Goal: Task Accomplishment & Management: Contribute content

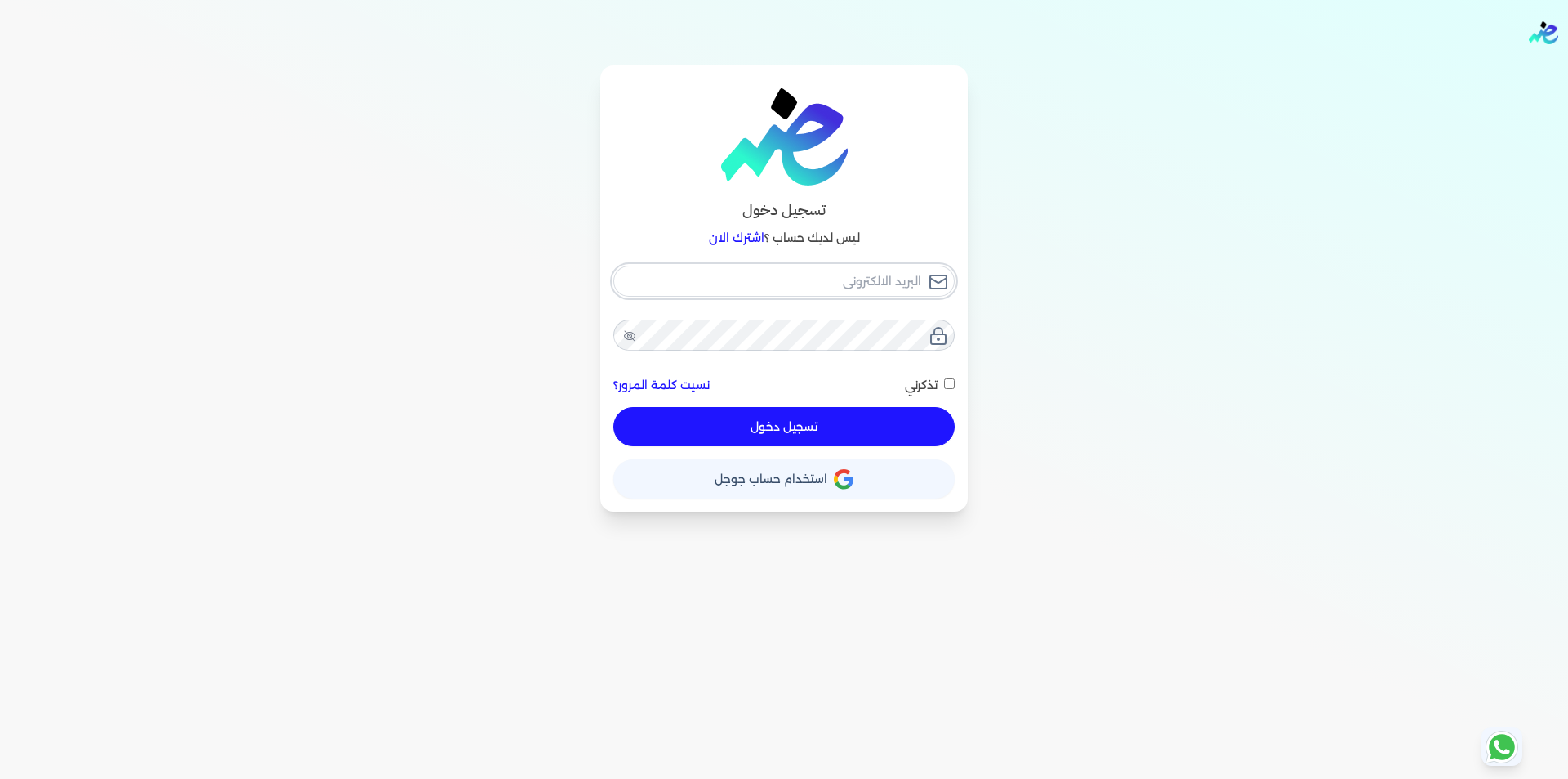
type input "[EMAIL_ADDRESS][DOMAIN_NAME]"
click at [798, 435] on div "[EMAIL_ADDRESS][DOMAIN_NAME] نسيت كلمة المرور؟ تذكرني تسجيل دخول" at bounding box center [784, 355] width 341 height 181
click at [827, 428] on button "تسجيل دخول" at bounding box center [784, 427] width 341 height 39
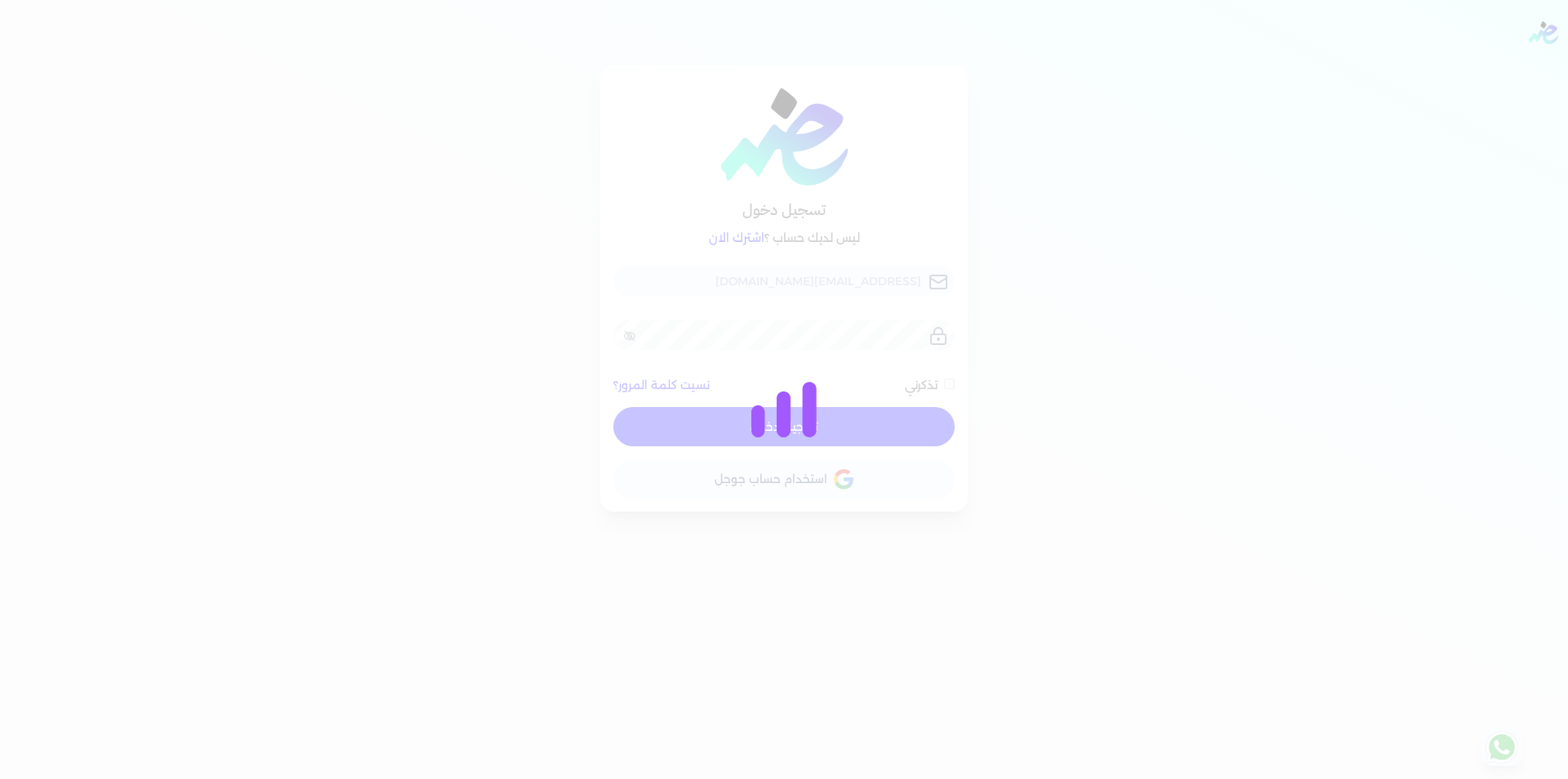
checkbox input "false"
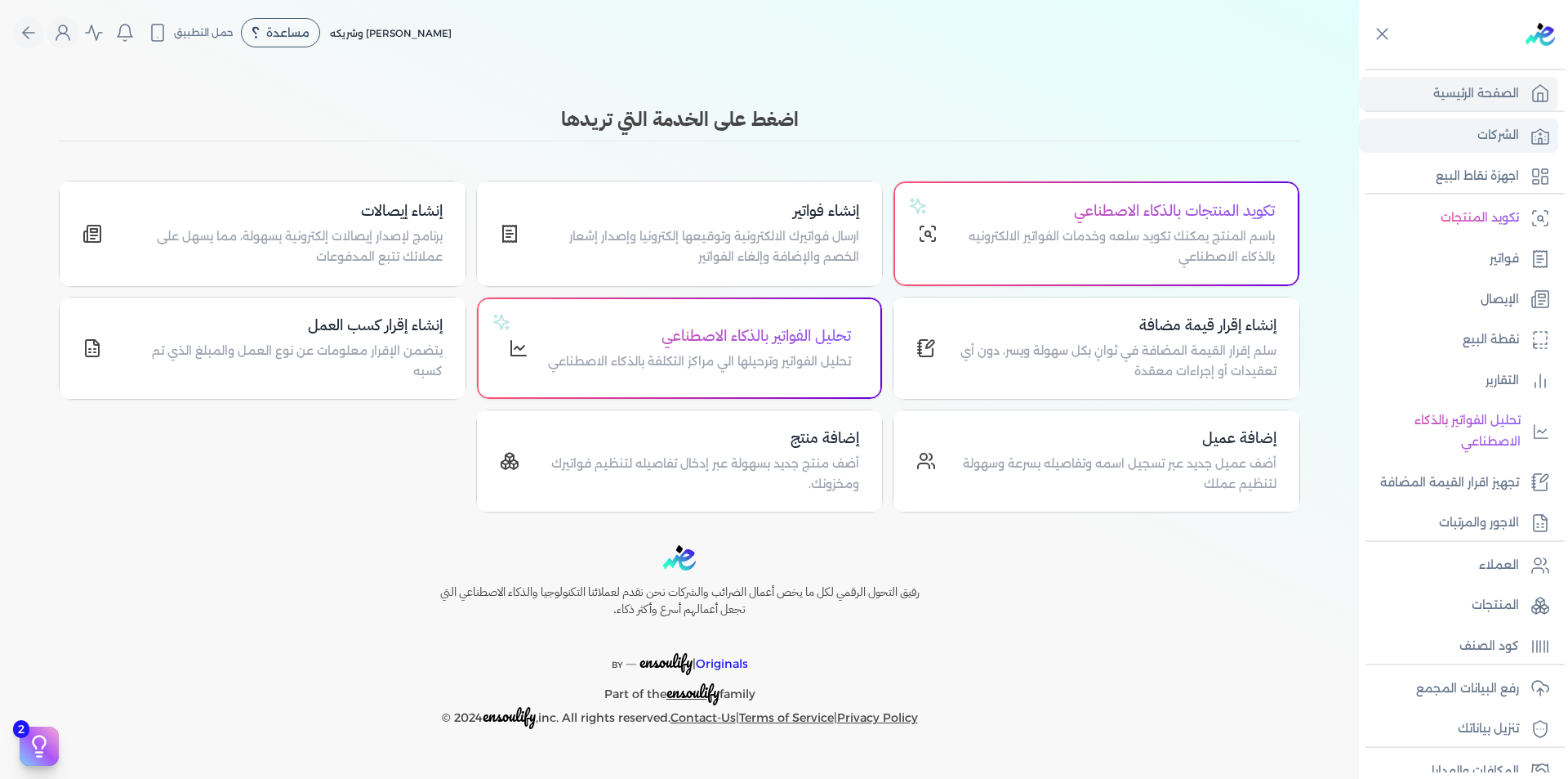
click at [1501, 130] on p "الشركات" at bounding box center [1498, 136] width 42 height 22
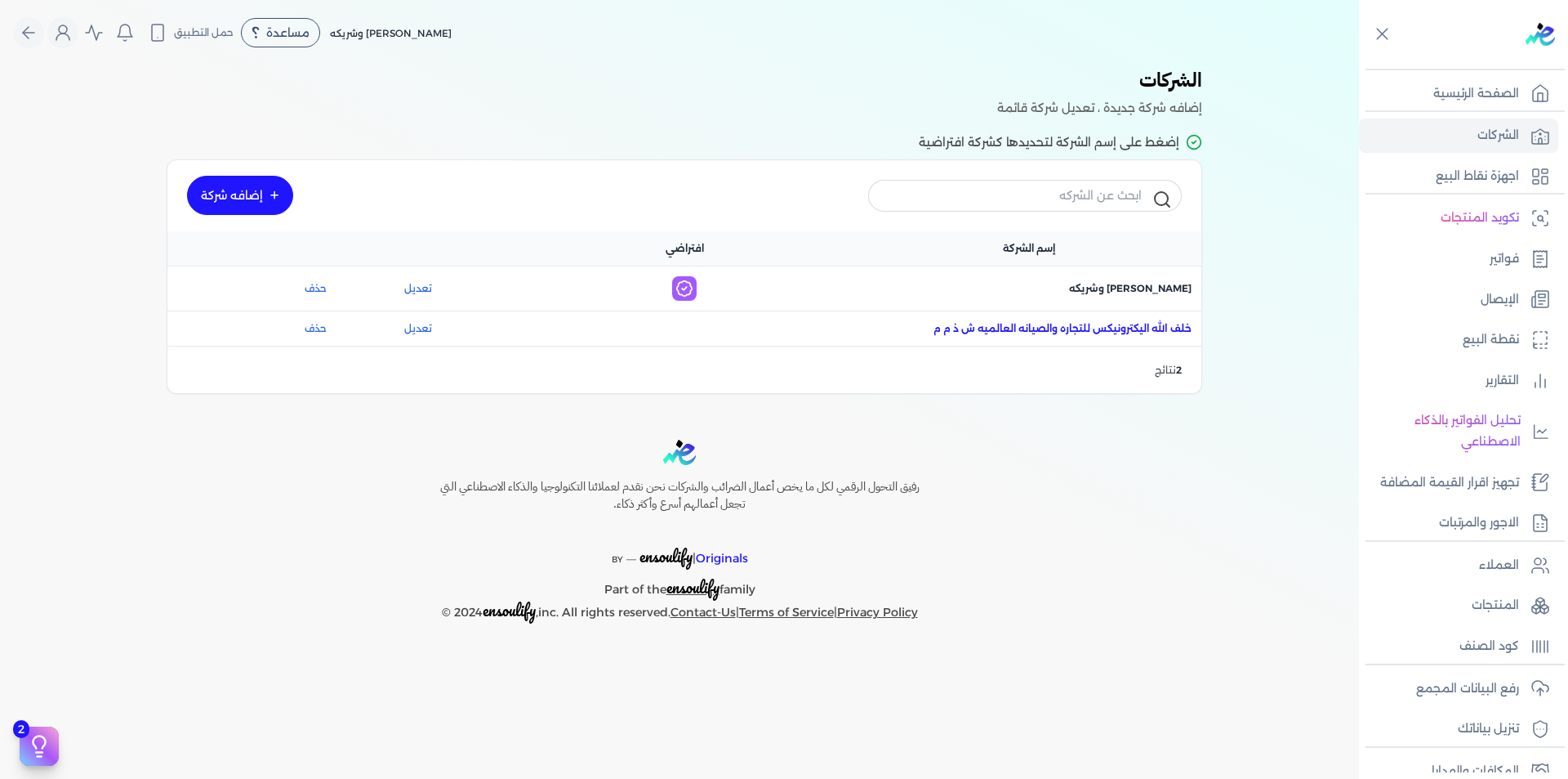
click at [1078, 327] on span "اسم الشركة : [PERSON_NAME] اليكترونيكس للتجاره والصيانه العالميه ش ذ م م" at bounding box center [1062, 328] width 258 height 15
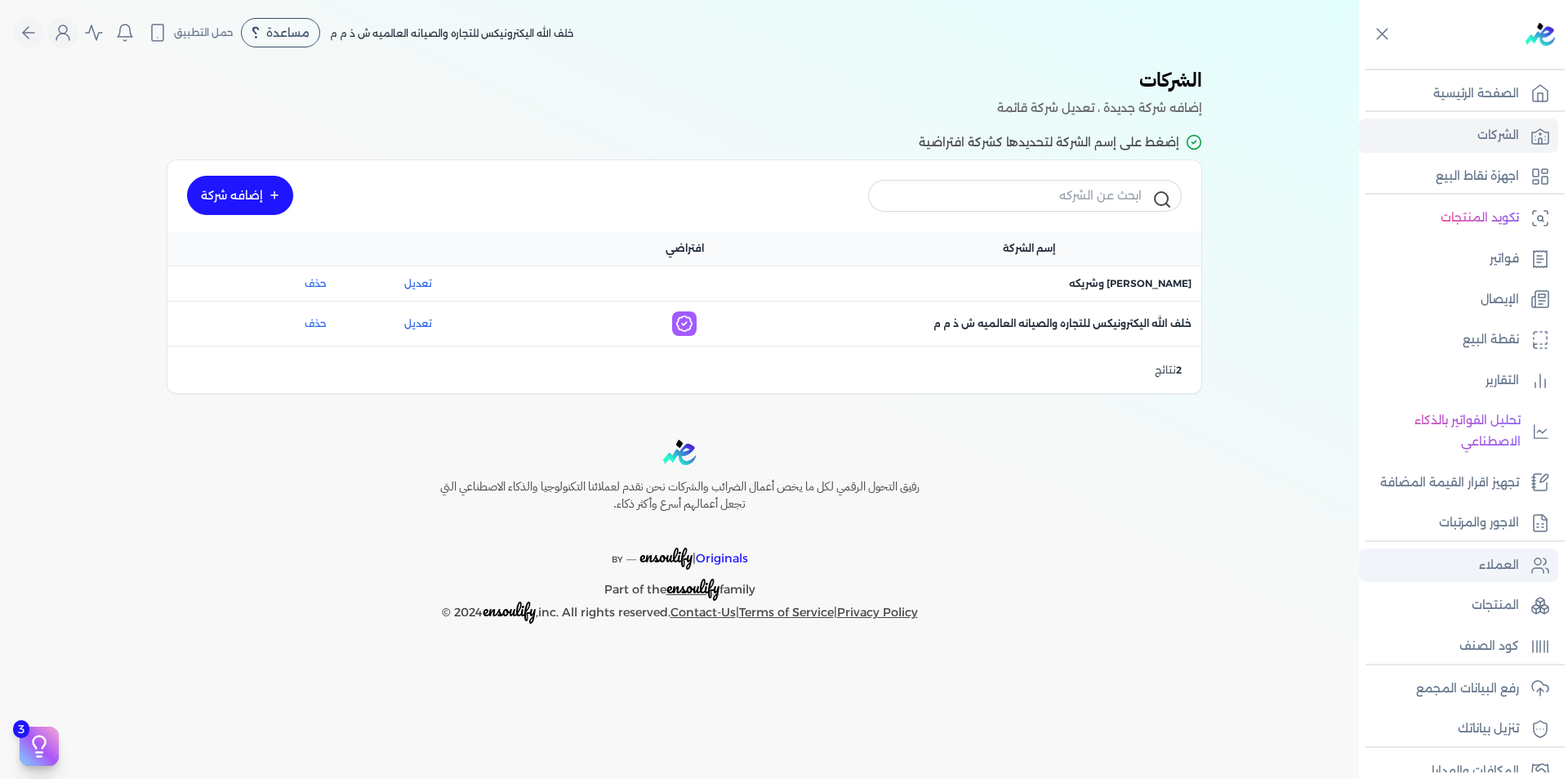
click at [1501, 580] on link "العملاء" at bounding box center [1458, 565] width 200 height 34
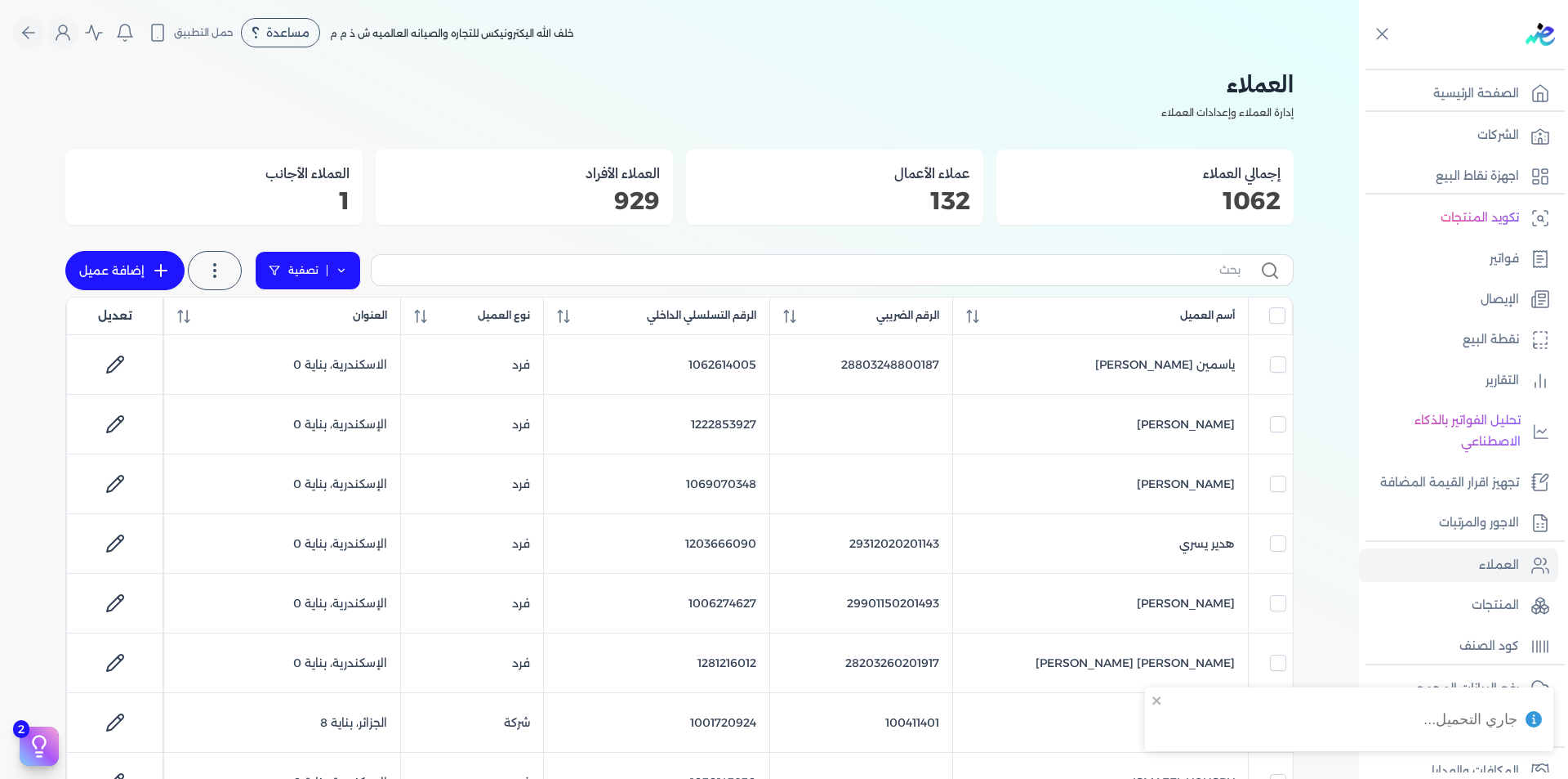
click at [346, 267] on icon at bounding box center [341, 270] width 12 height 12
click at [348, 323] on icon at bounding box center [353, 323] width 10 height 0
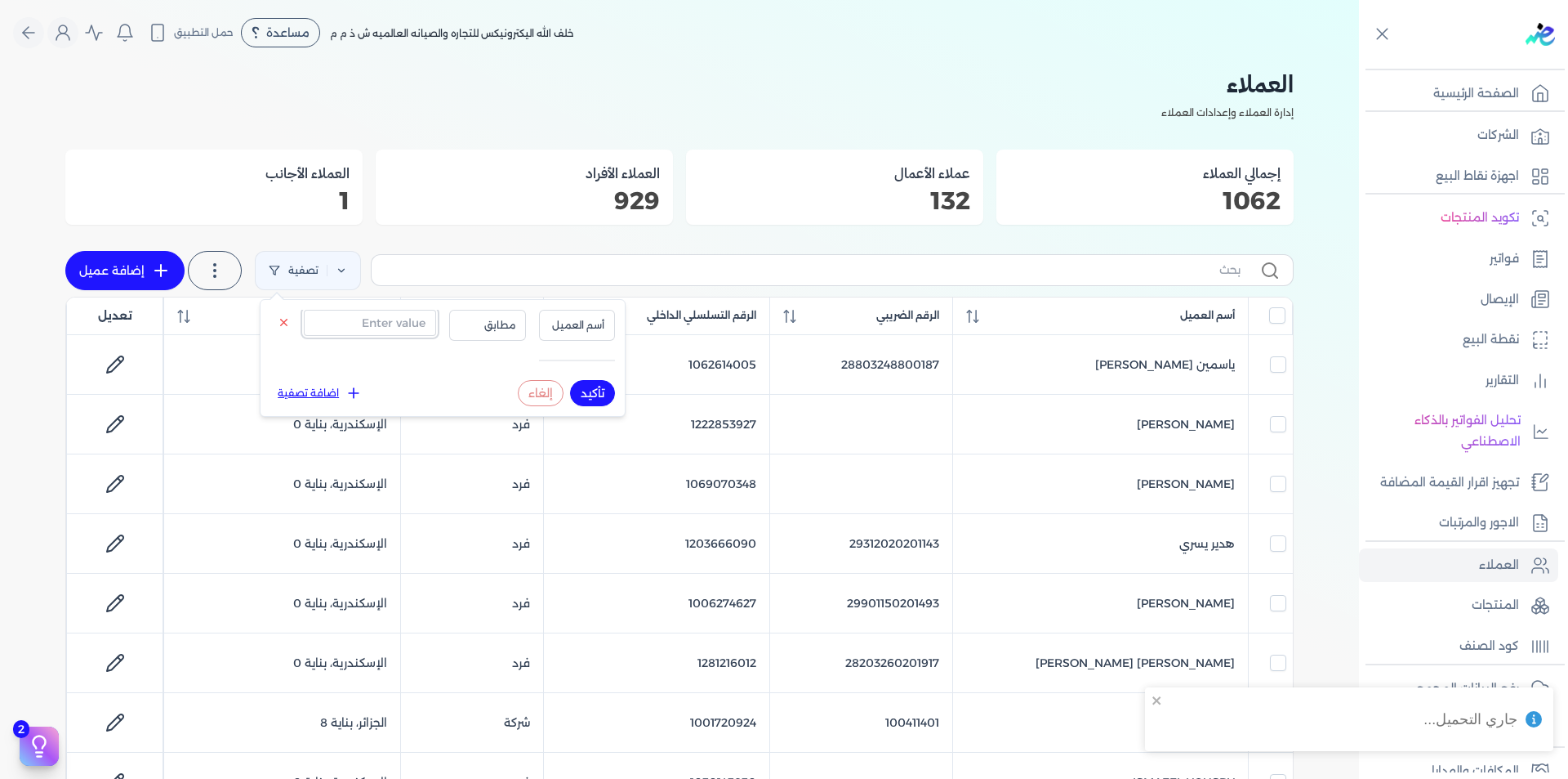
click at [381, 320] on input "text" at bounding box center [370, 322] width 132 height 26
paste input "1070077006"
type input "1070077006"
click at [577, 337] on button "أسم العميل" at bounding box center [577, 325] width 76 height 31
click at [575, 393] on li "الرقم التسلسلي الداخلي" at bounding box center [543, 390] width 124 height 15
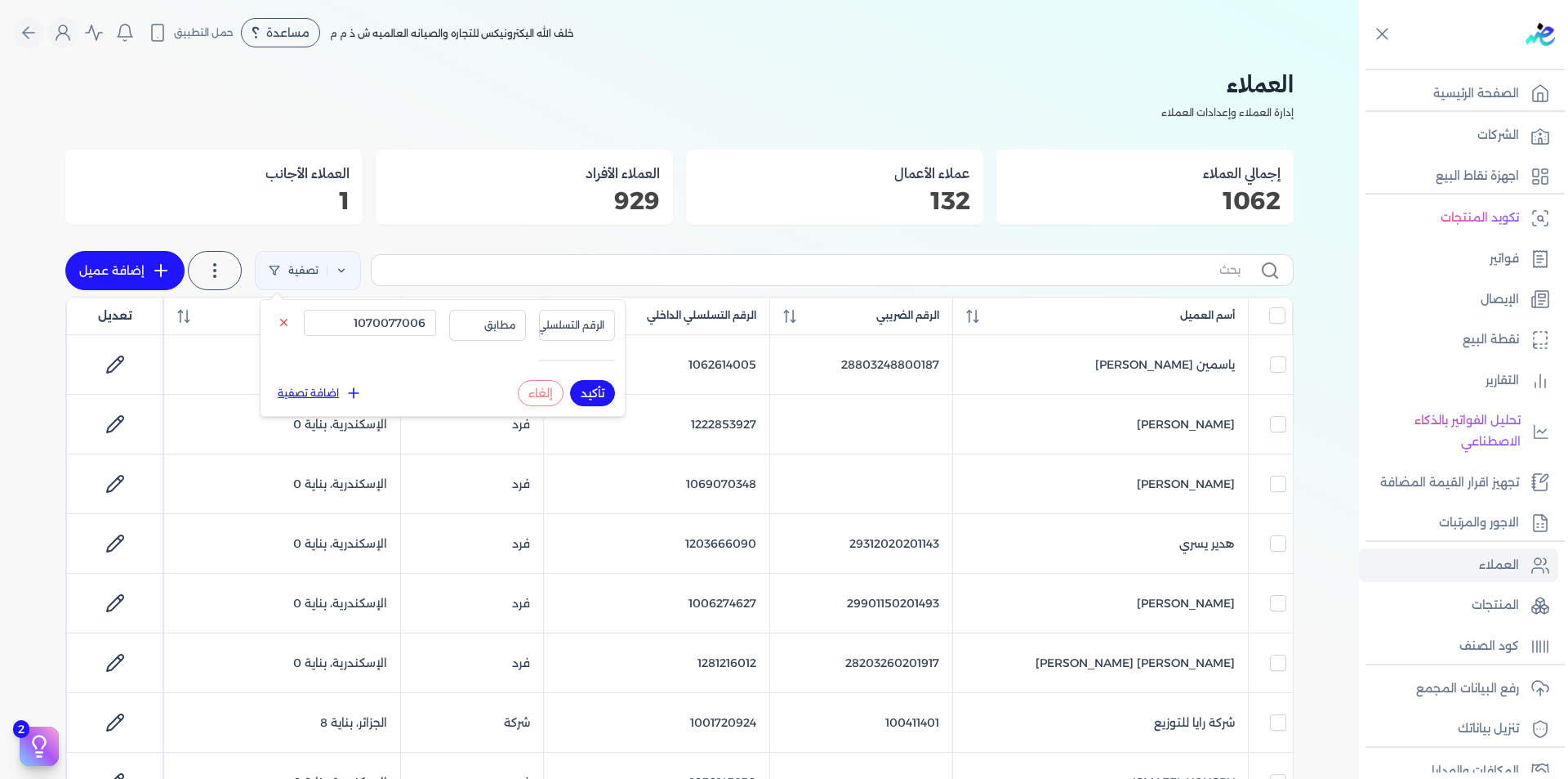
click at [587, 401] on button "تأكيد" at bounding box center [593, 392] width 45 height 26
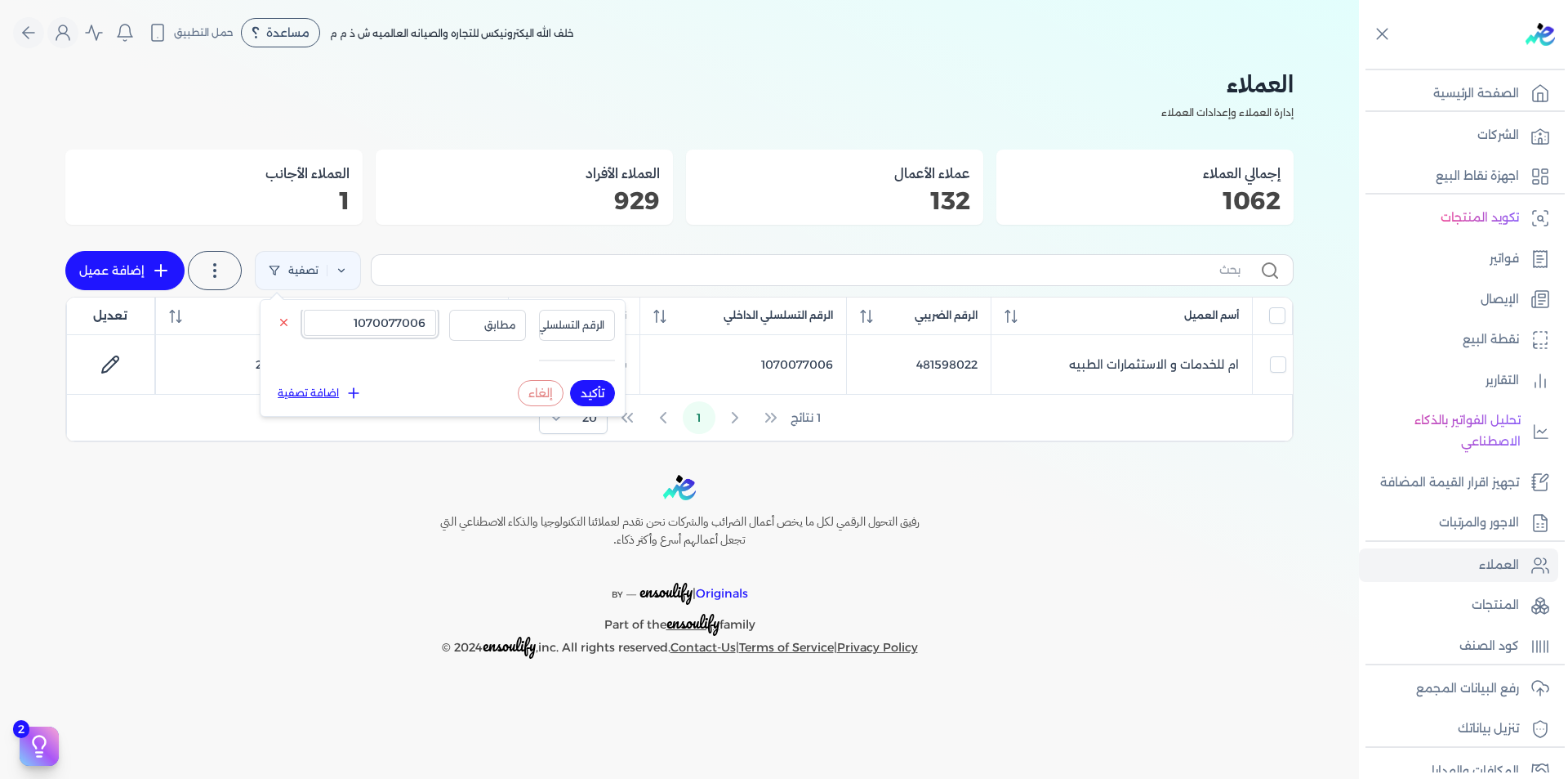
click at [357, 314] on input "1070077006" at bounding box center [370, 322] width 132 height 26
paste input "02220501"
click at [591, 394] on button "تأكيد" at bounding box center [593, 392] width 45 height 26
click at [378, 312] on input "1002220501" at bounding box center [370, 322] width 132 height 26
paste input "212743674"
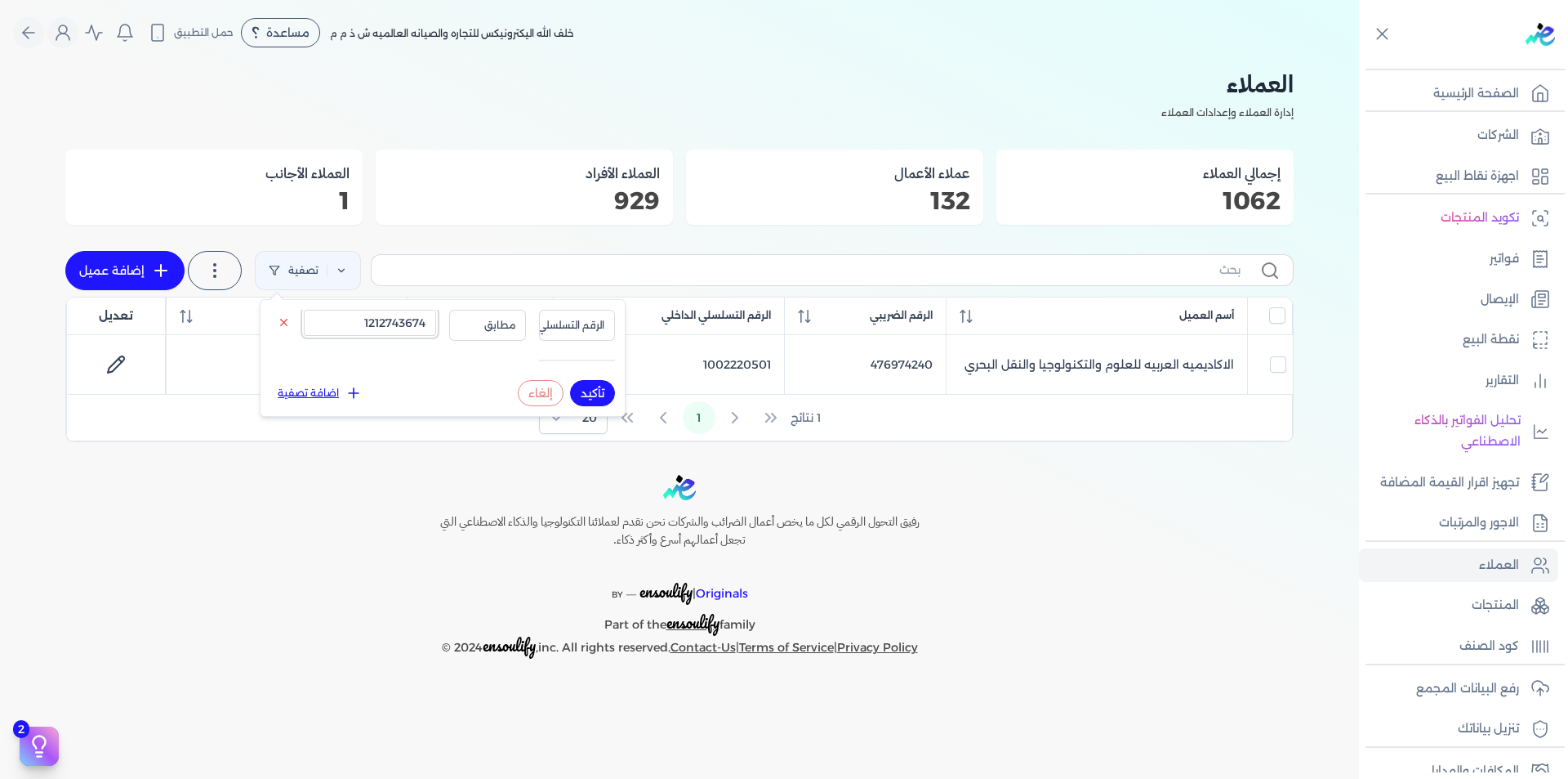
type input "1212743674"
click at [594, 395] on button "تأكيد" at bounding box center [593, 392] width 45 height 26
checkbox input "false"
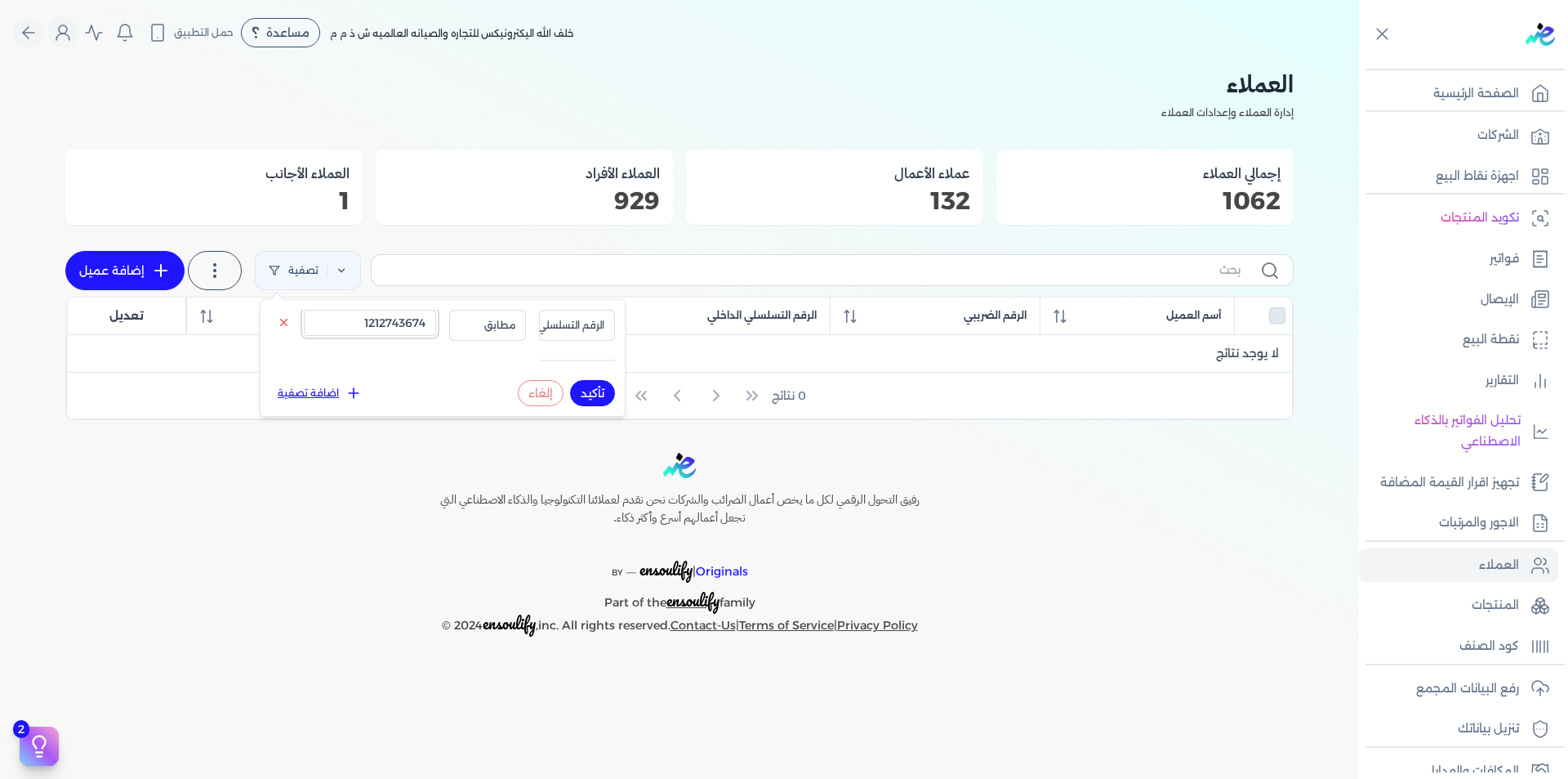
click at [423, 328] on input "1212743674" at bounding box center [370, 322] width 132 height 26
paste input "006620277"
click at [589, 394] on button "تأكيد" at bounding box center [593, 392] width 45 height 26
click at [588, 374] on div "الرقم التسلسلي الداخلي مطابق 1006620277" at bounding box center [442, 344] width 344 height 70
click at [576, 315] on button "الرقم التسلسلي الداخلي" at bounding box center [577, 325] width 76 height 31
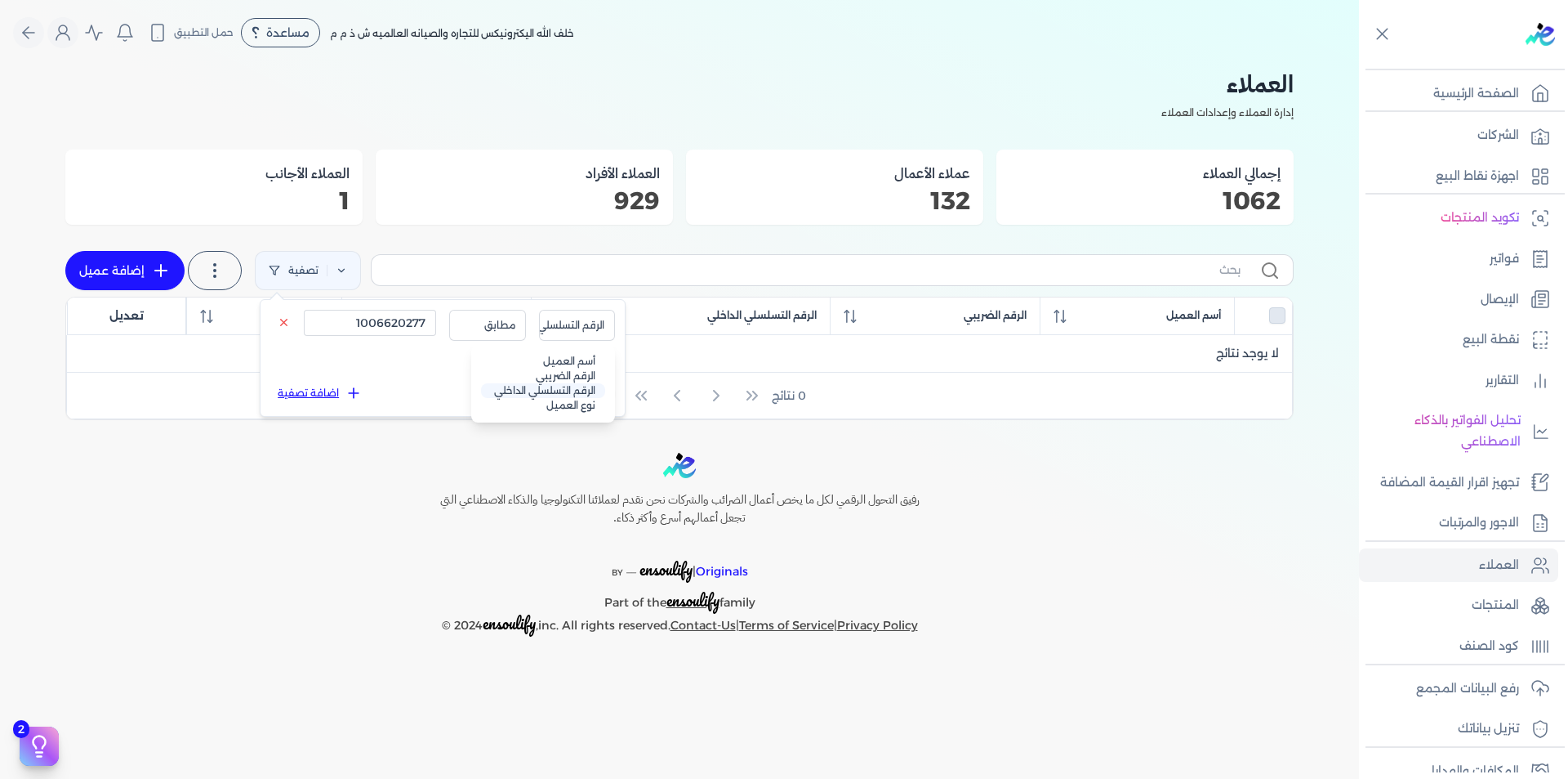
click at [586, 385] on li "الرقم التسلسلي الداخلي" at bounding box center [543, 390] width 124 height 15
click at [591, 400] on button "تأكيد" at bounding box center [593, 392] width 45 height 26
click at [404, 314] on input "1006620277" at bounding box center [370, 322] width 132 height 26
paste input "628416504"
click at [568, 333] on button "الرقم التسلسلي الداخلي" at bounding box center [577, 325] width 76 height 31
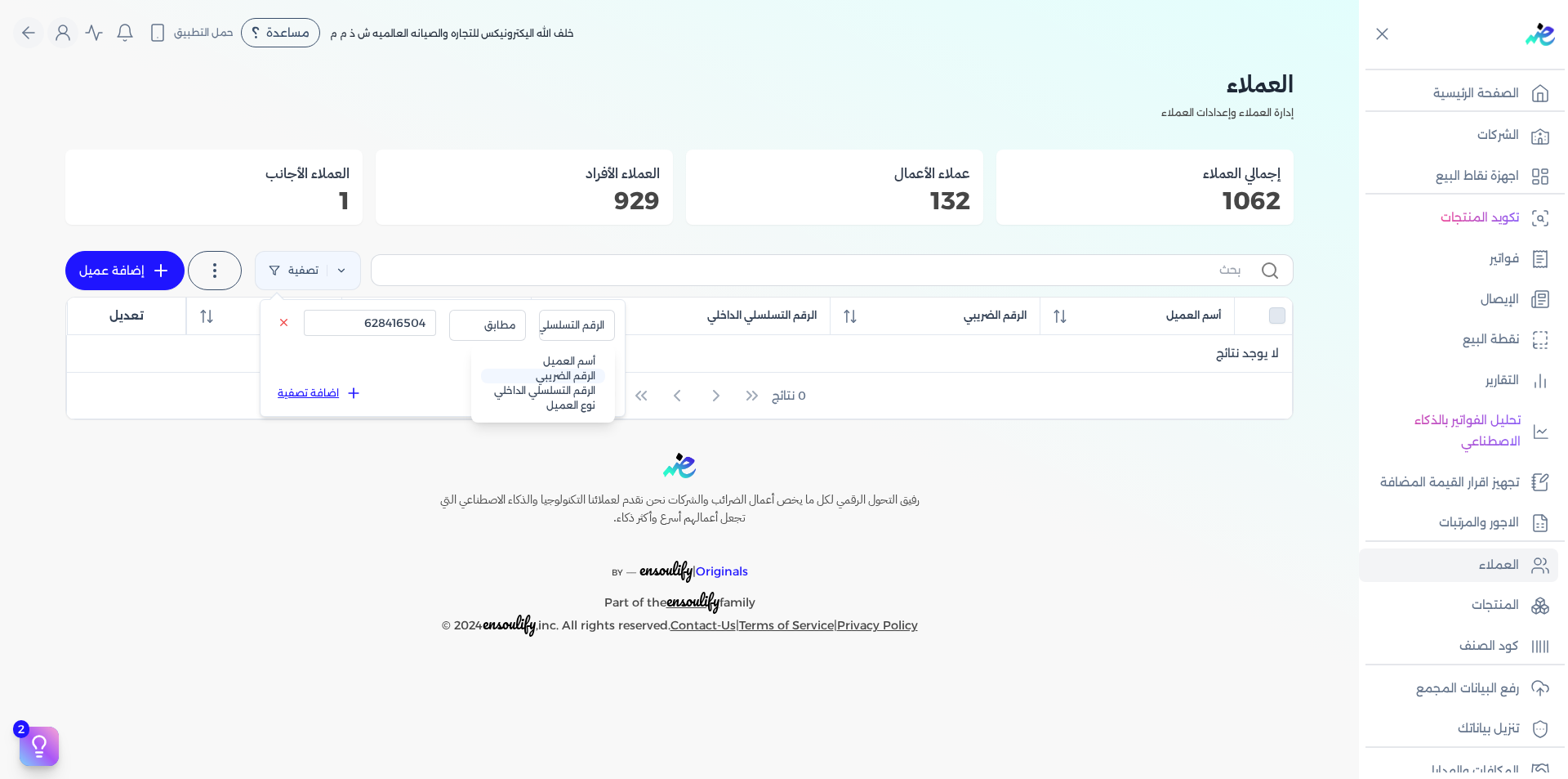
click at [569, 380] on li "الرقم الضريبي" at bounding box center [543, 375] width 124 height 15
click at [601, 389] on button "تأكيد" at bounding box center [593, 392] width 45 height 26
click at [405, 319] on input "628416504" at bounding box center [370, 322] width 132 height 26
paste input "413180190"
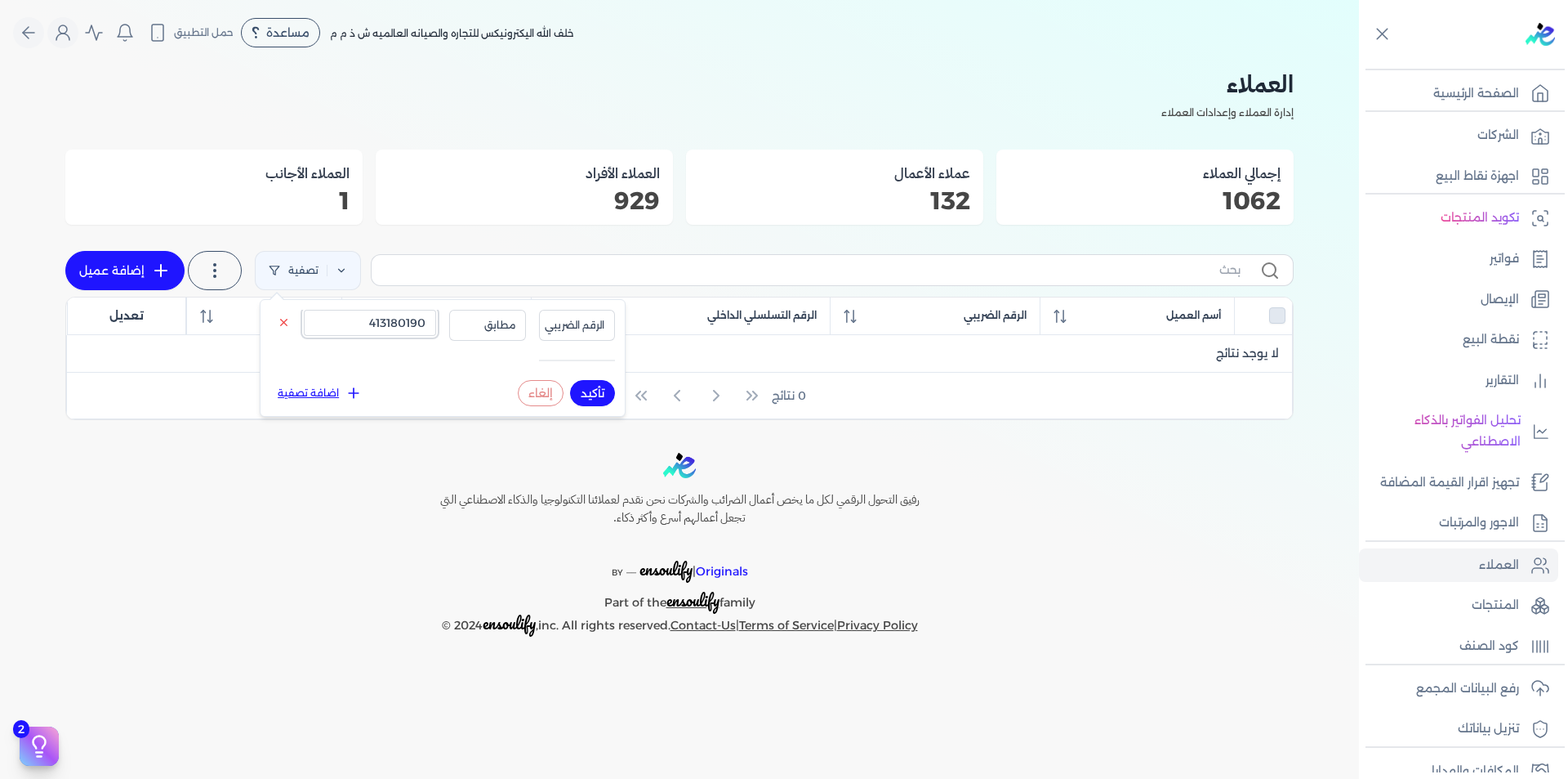
type input "413180190"
click at [594, 396] on button "تأكيد" at bounding box center [593, 392] width 45 height 26
click at [1500, 680] on p "رفع البيانات المجمع" at bounding box center [1466, 689] width 103 height 22
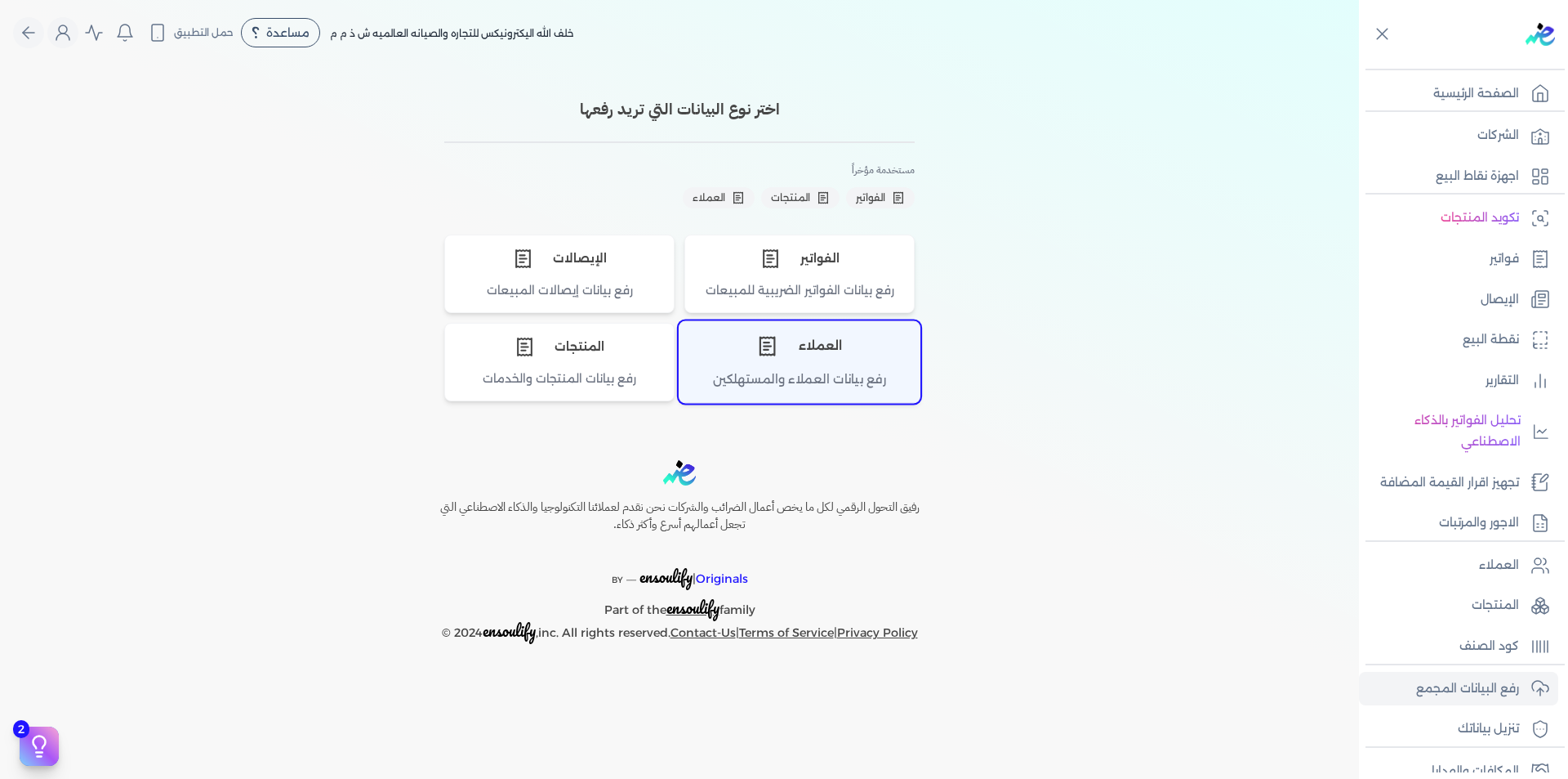
click at [849, 368] on div "العملاء" at bounding box center [799, 346] width 240 height 49
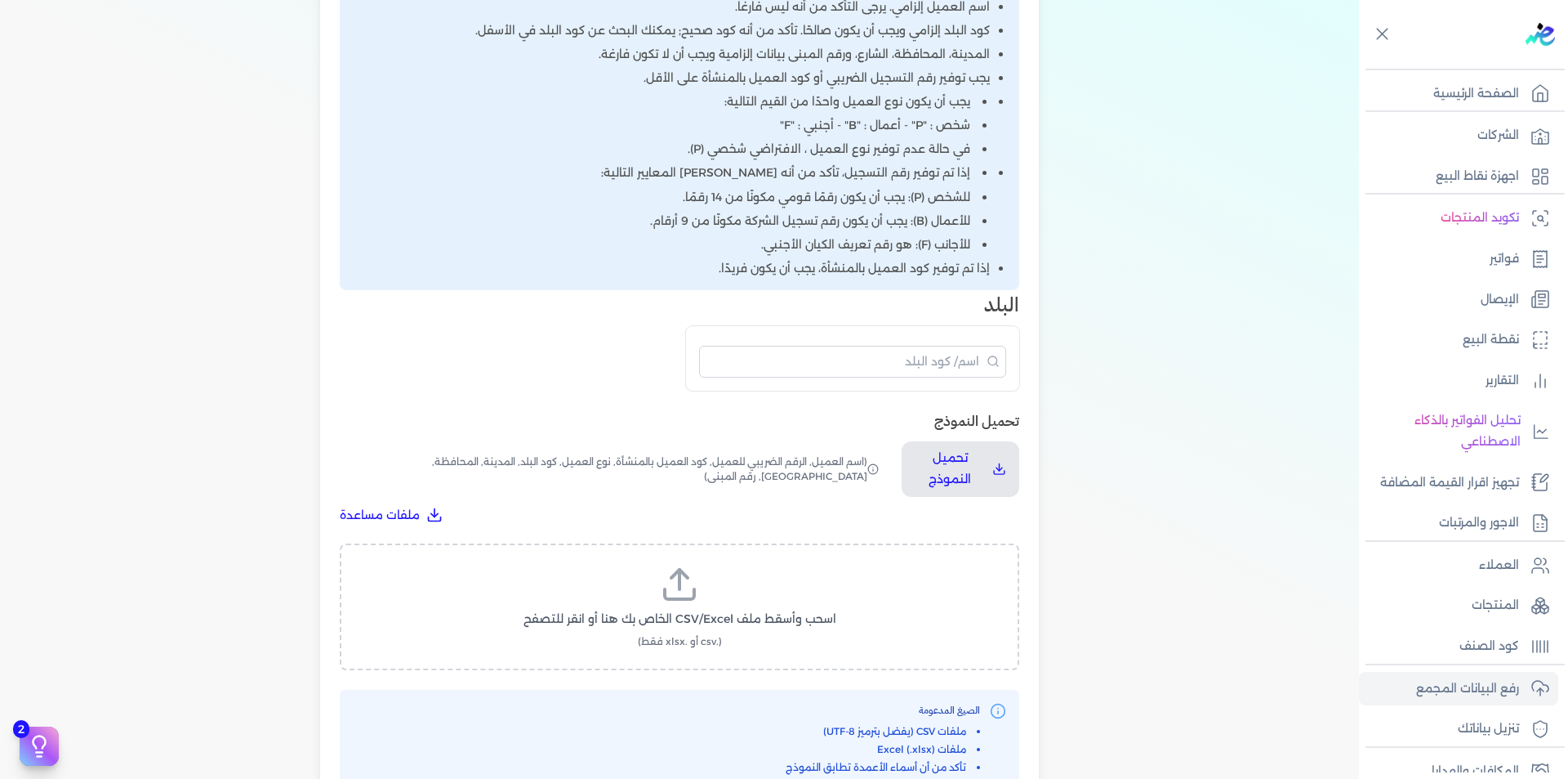
scroll to position [572, 0]
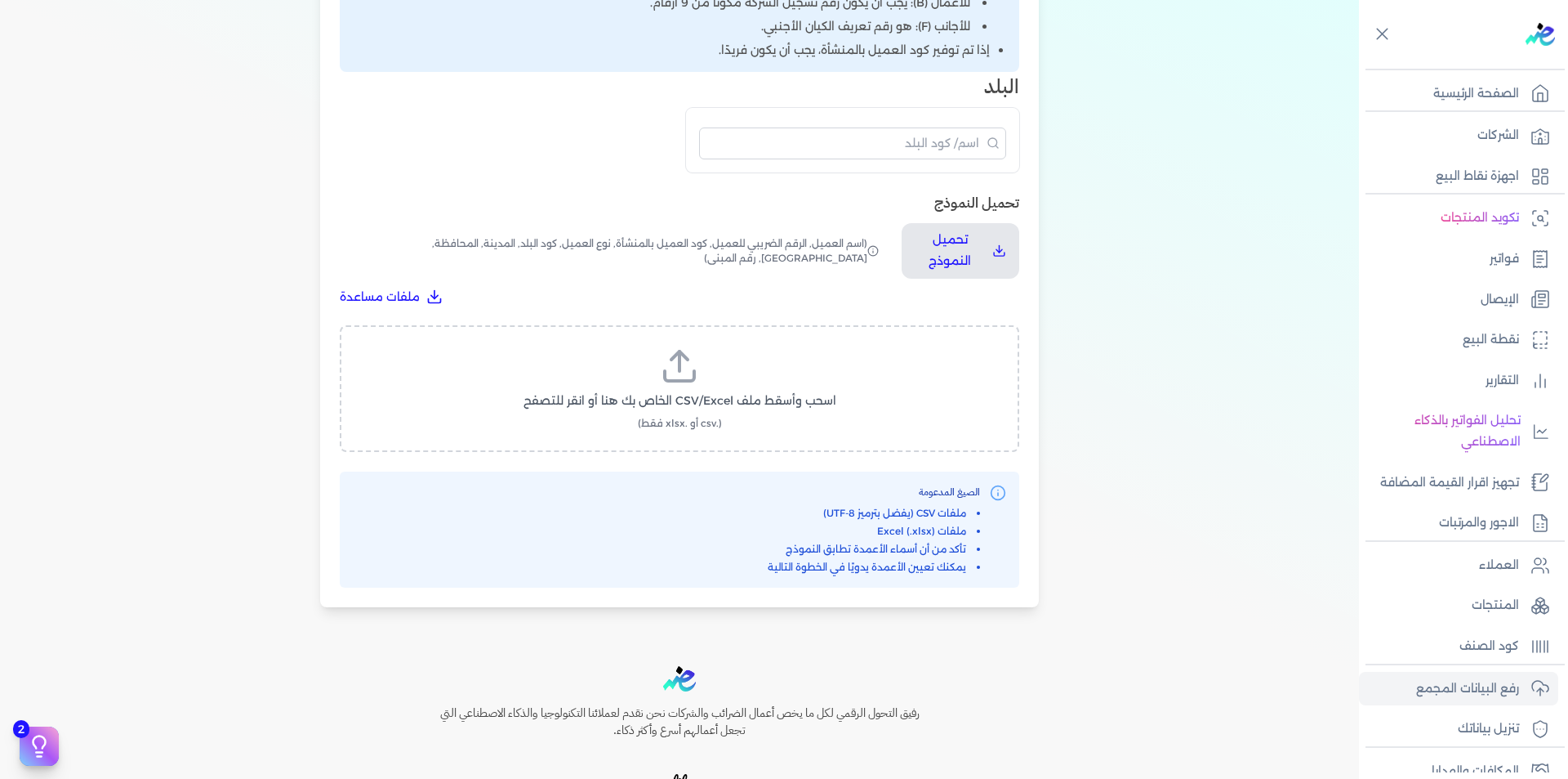
click at [762, 380] on label "اسحب وأسقط ملف CSV/Excel الخاص بك هنا أو انقر للتصفح (.csv أو .xlsx فقط)" at bounding box center [679, 389] width 637 height 84
click at [0, 0] on input "اسحب وأسقط ملف CSV/Excel الخاص بك هنا أو انقر للتصفح (.csv أو .xlsx فقط)" at bounding box center [0, 0] width 0 height 0
click at [709, 418] on span "تحميل الملف" at bounding box center [729, 417] width 68 height 18
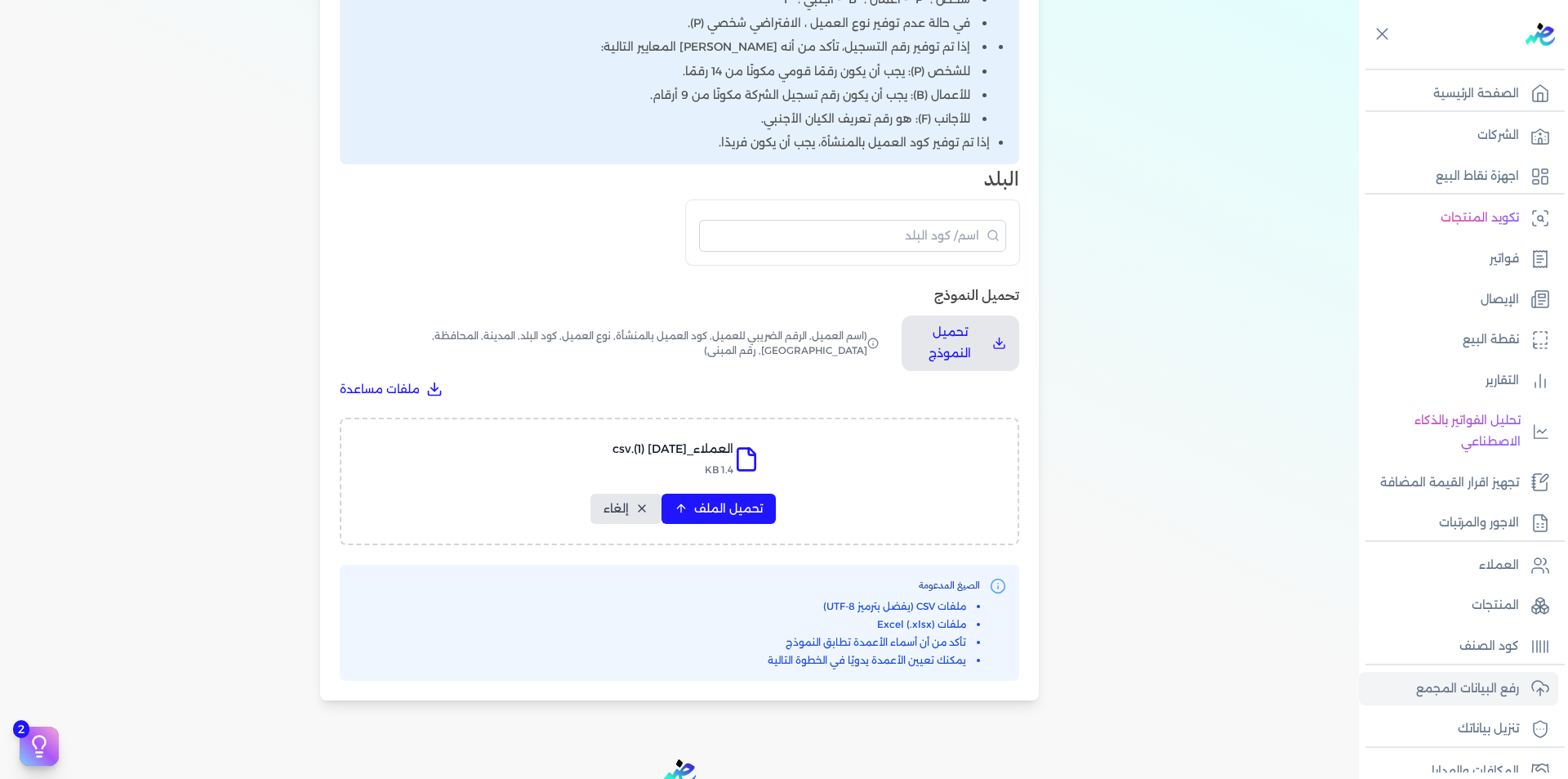
select select "أسم العميل"
select select "الرقم الضريبي"
select select "الرقم التسلسلي الداخلي"
select select "نوع العميل"
select select "كود البلد"
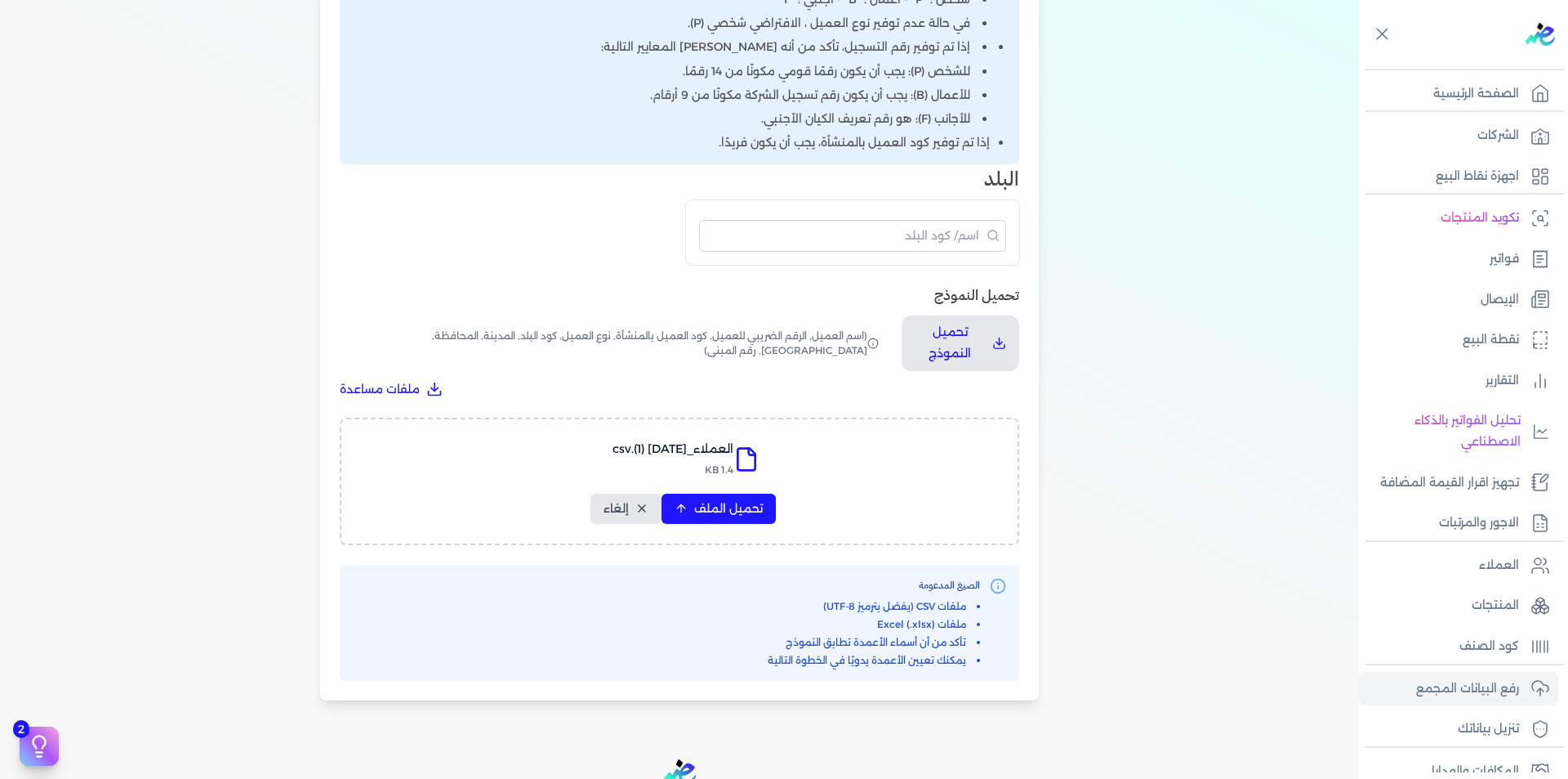
select select "city"
select select "المحافظة"
select select "الشارع"
select select "رقم المبنى"
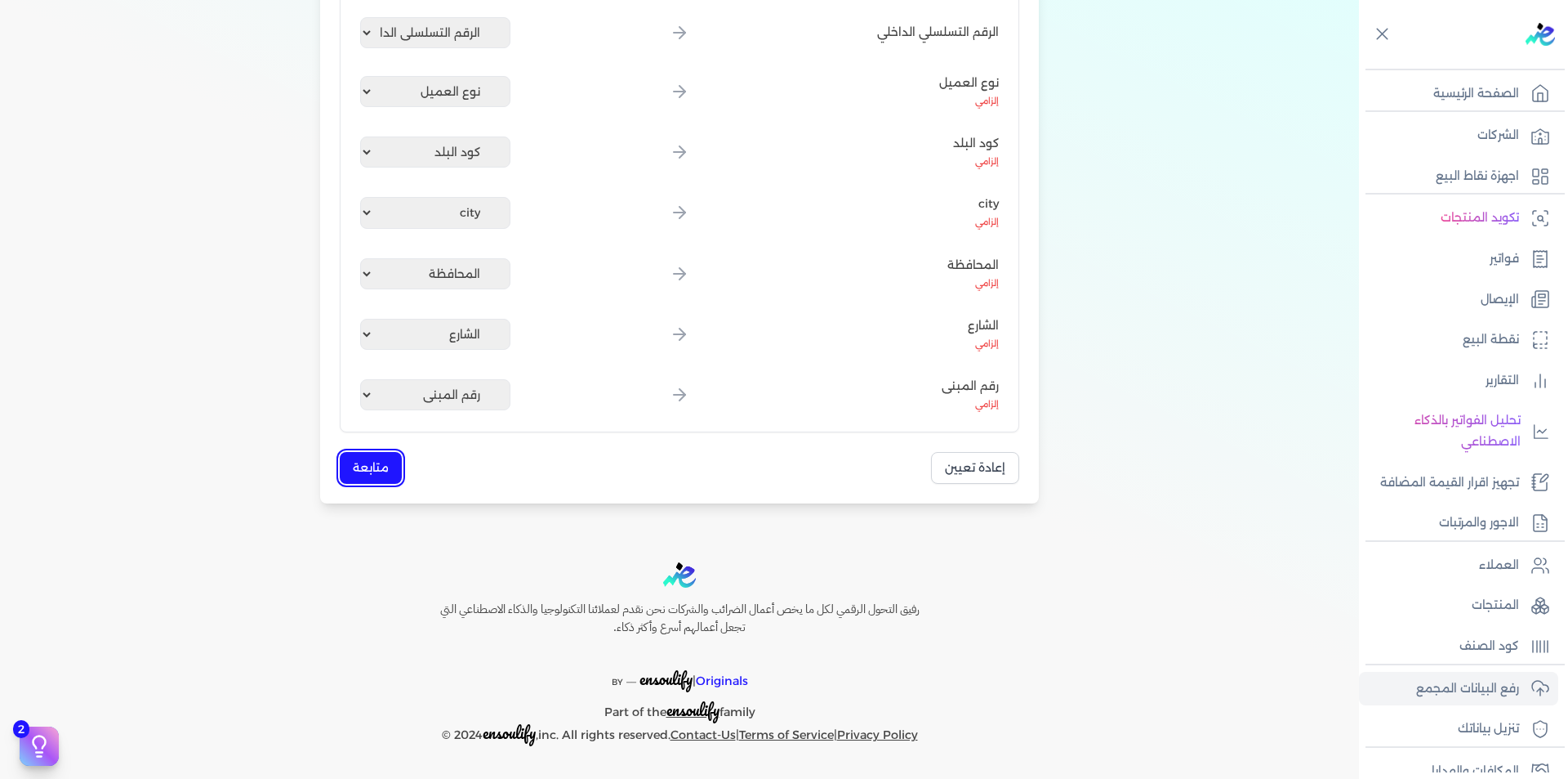
click at [396, 467] on button "متابعة" at bounding box center [370, 468] width 62 height 32
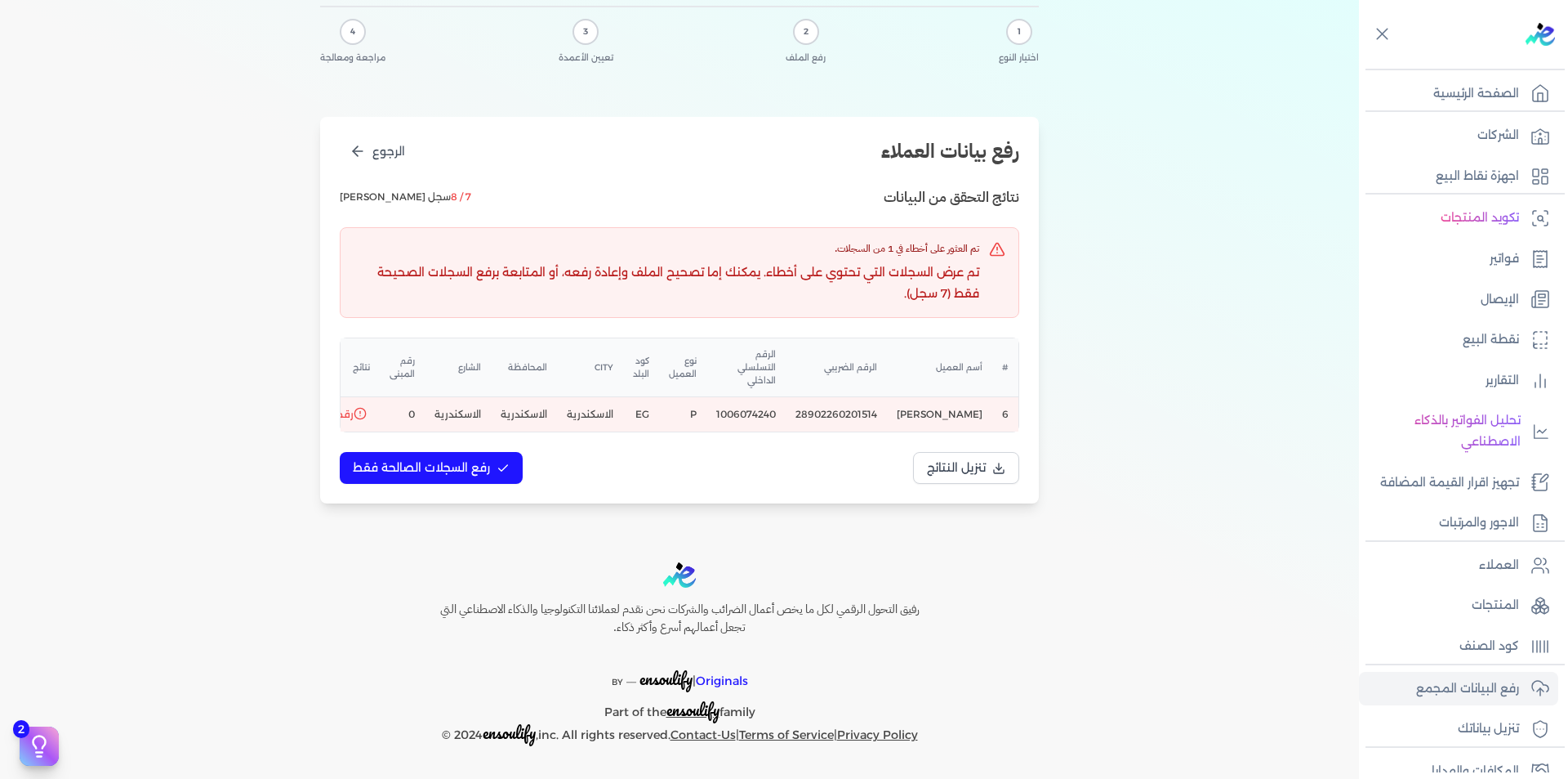
scroll to position [0, 0]
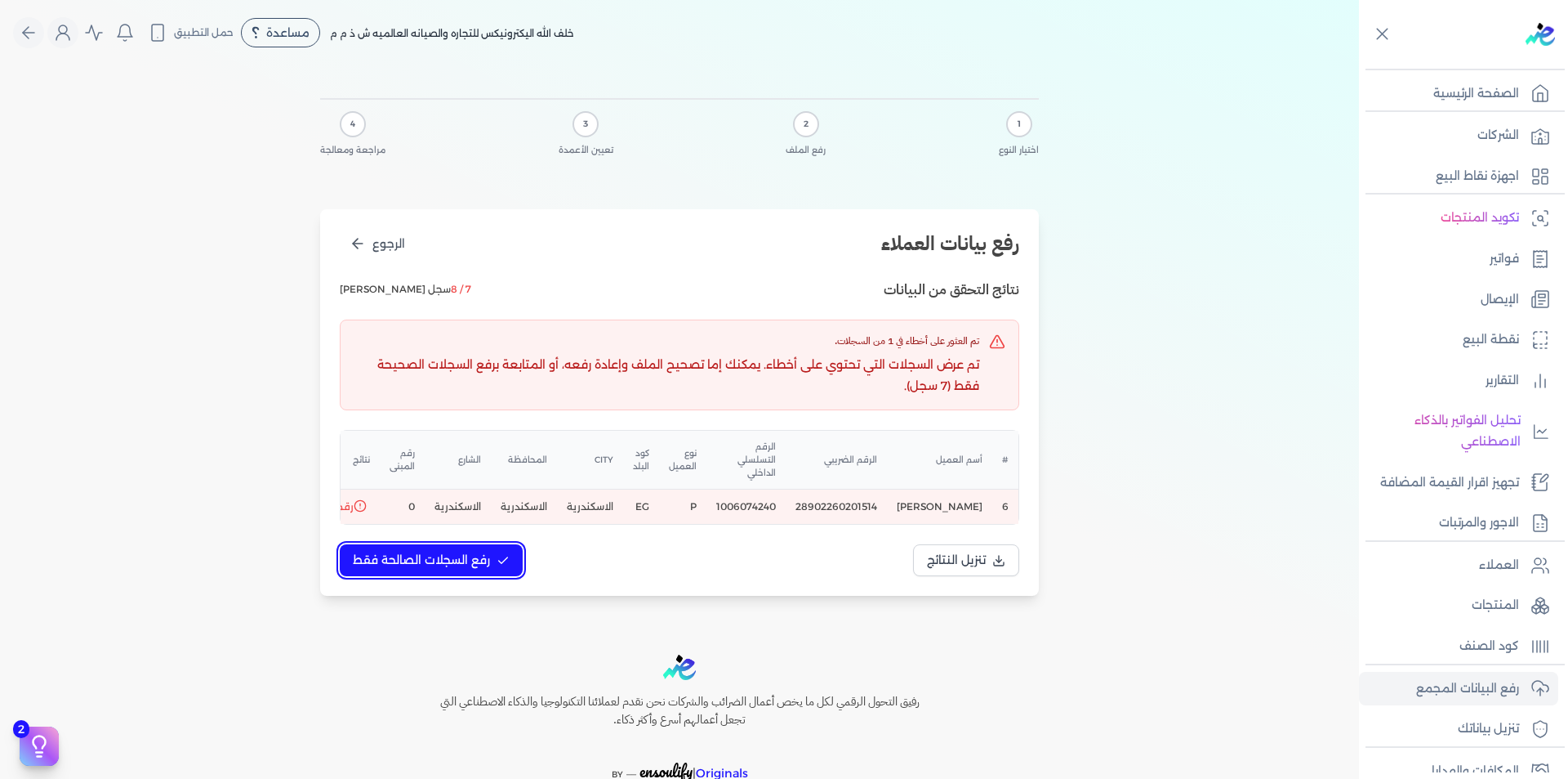
click at [474, 556] on span "رفع السجلات الصالحة فقط" at bounding box center [422, 560] width 137 height 18
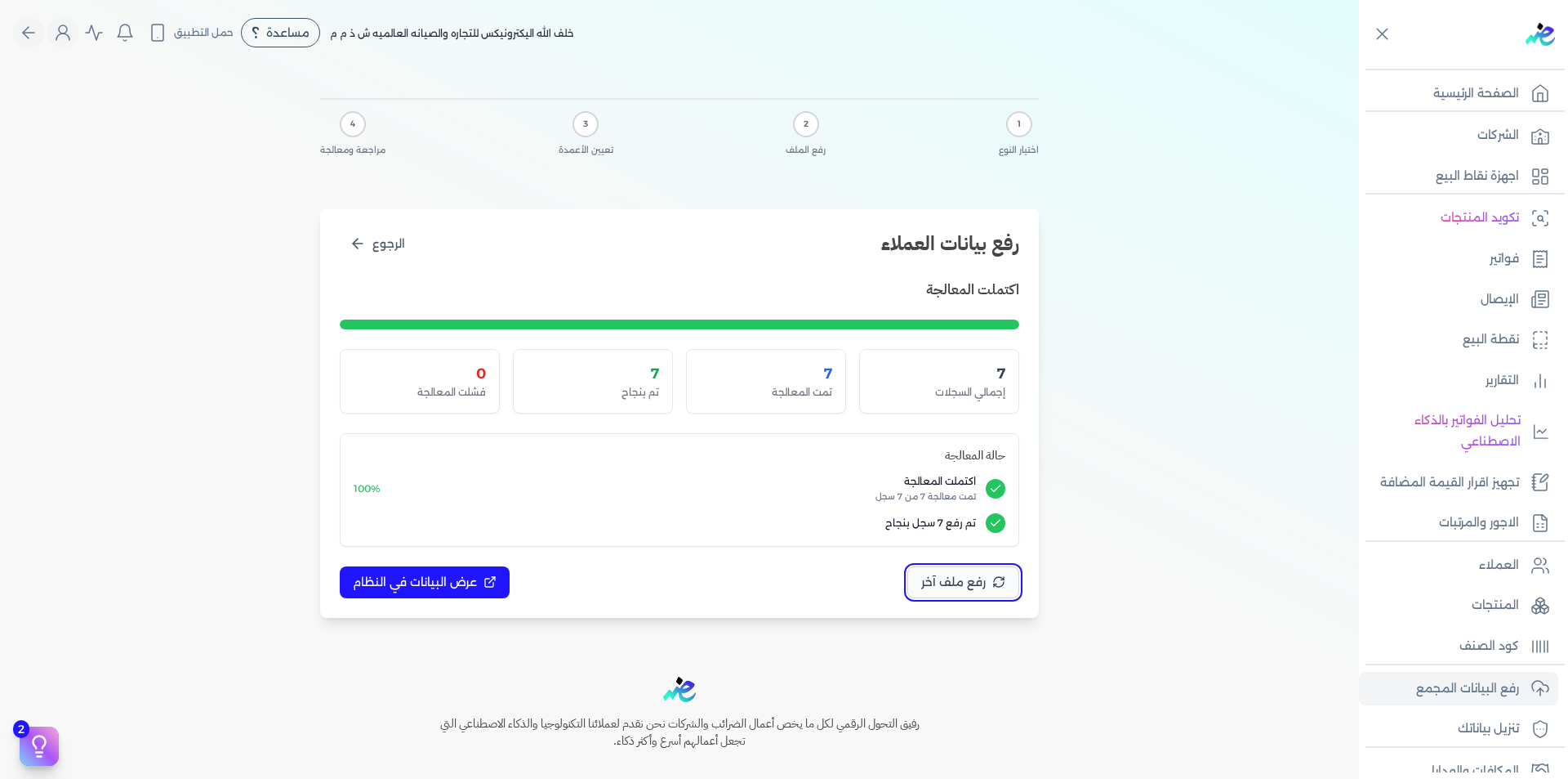
click at [949, 582] on span "رفع ملف آخر" at bounding box center [954, 582] width 65 height 18
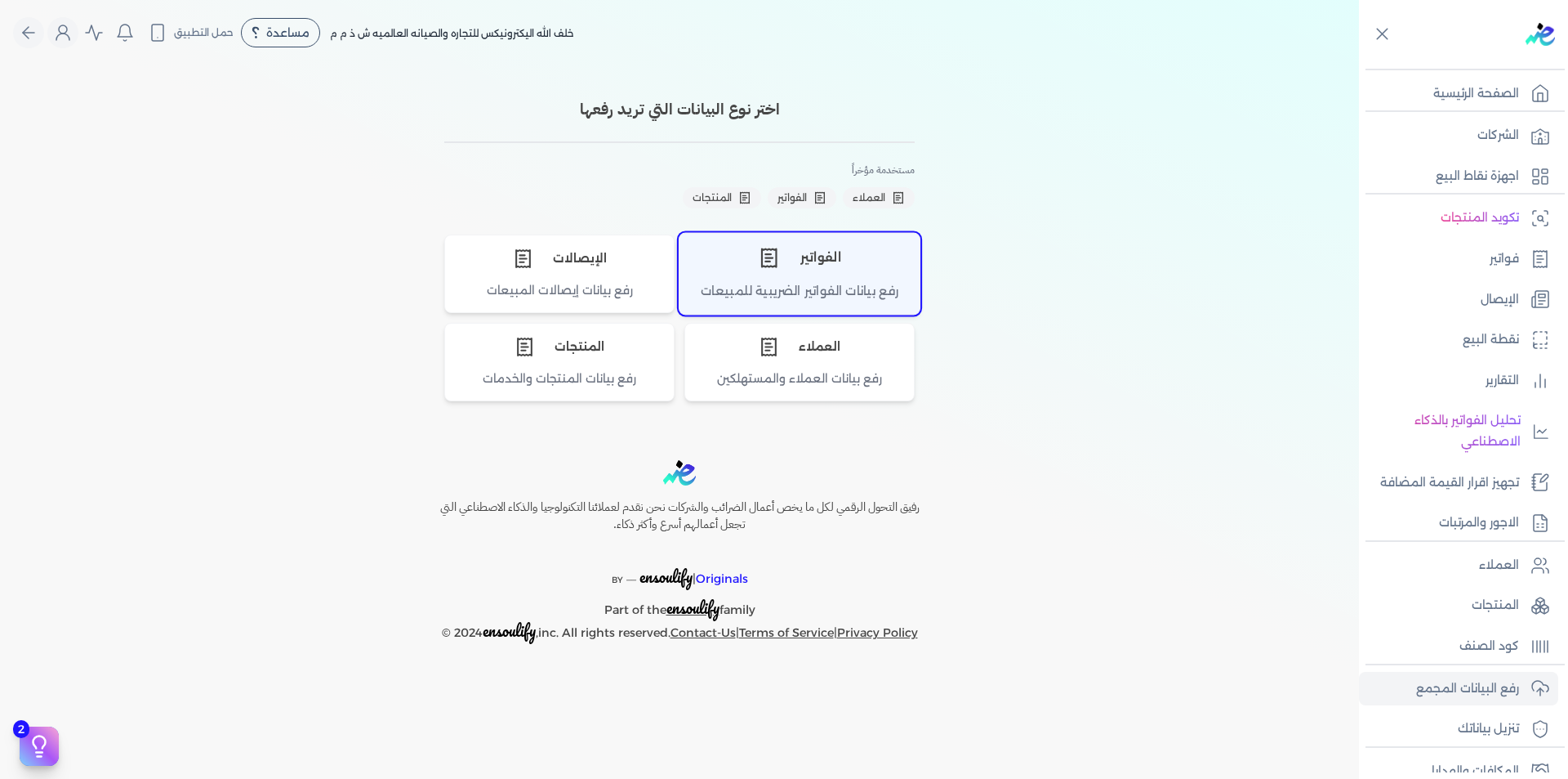
click at [769, 247] on icon "اختر نوع الفواتير" at bounding box center [769, 257] width 22 height 22
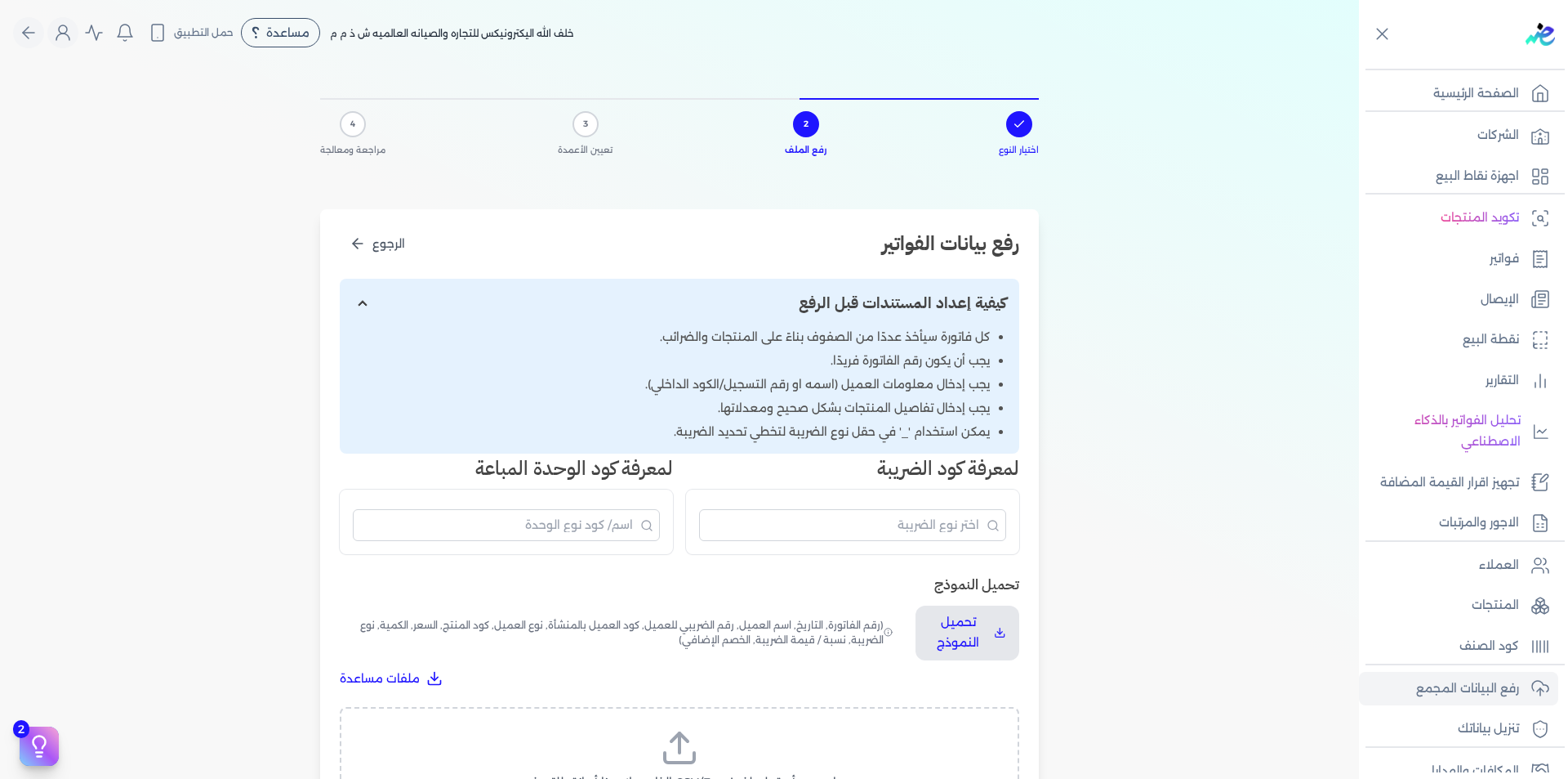
click at [793, 744] on label "اسحب وأسقط ملف CSV/Excel الخاص بك هنا أو انقر للتصفح (.csv أو .xlsx فقط)" at bounding box center [679, 770] width 637 height 84
click at [0, 0] on input "اسحب وأسقط ملف CSV/Excel الخاص بك هنا أو انقر للتصفح (.csv أو .xlsx فقط)" at bounding box center [0, 0] width 0 height 0
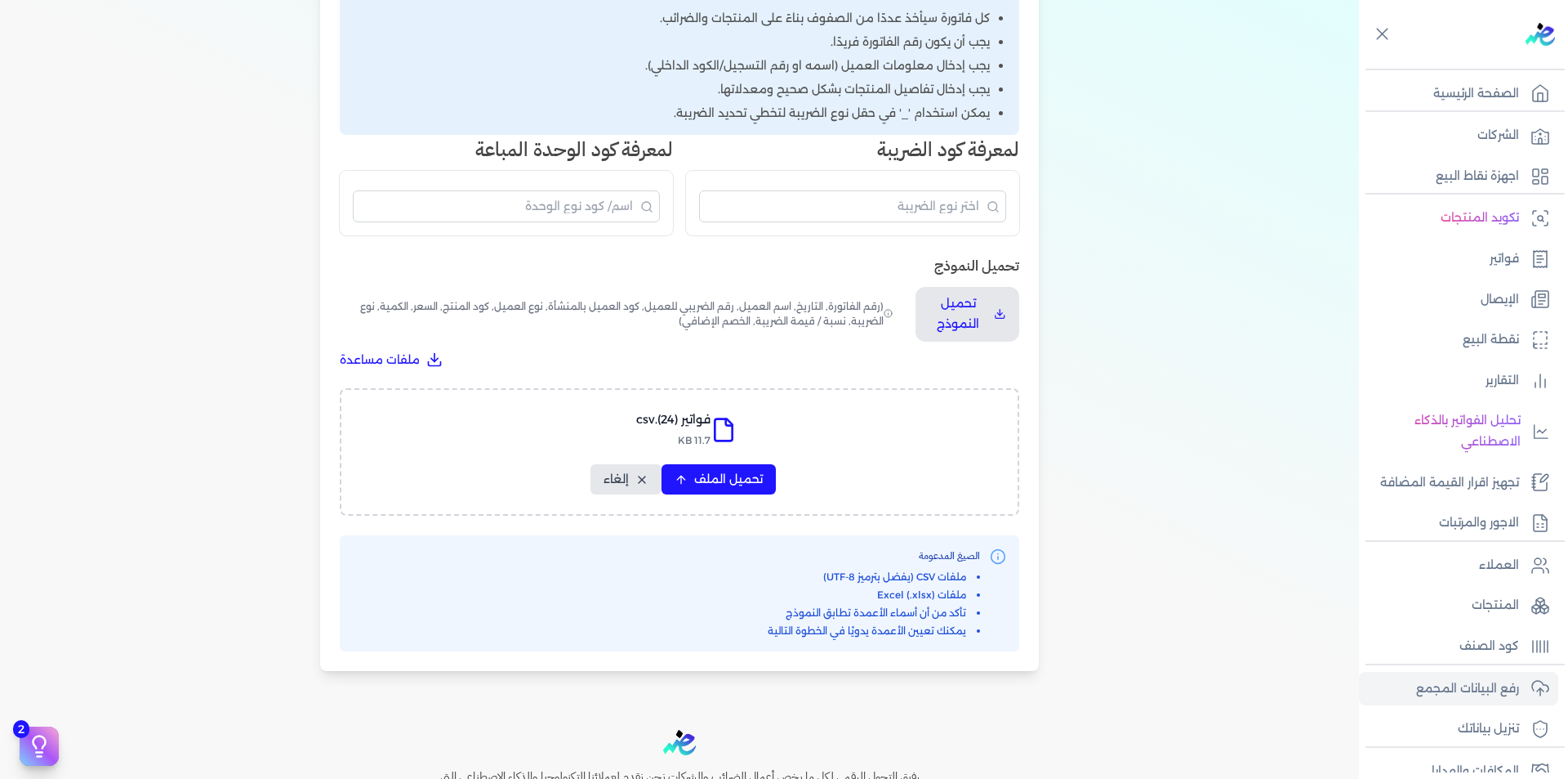
scroll to position [486, 0]
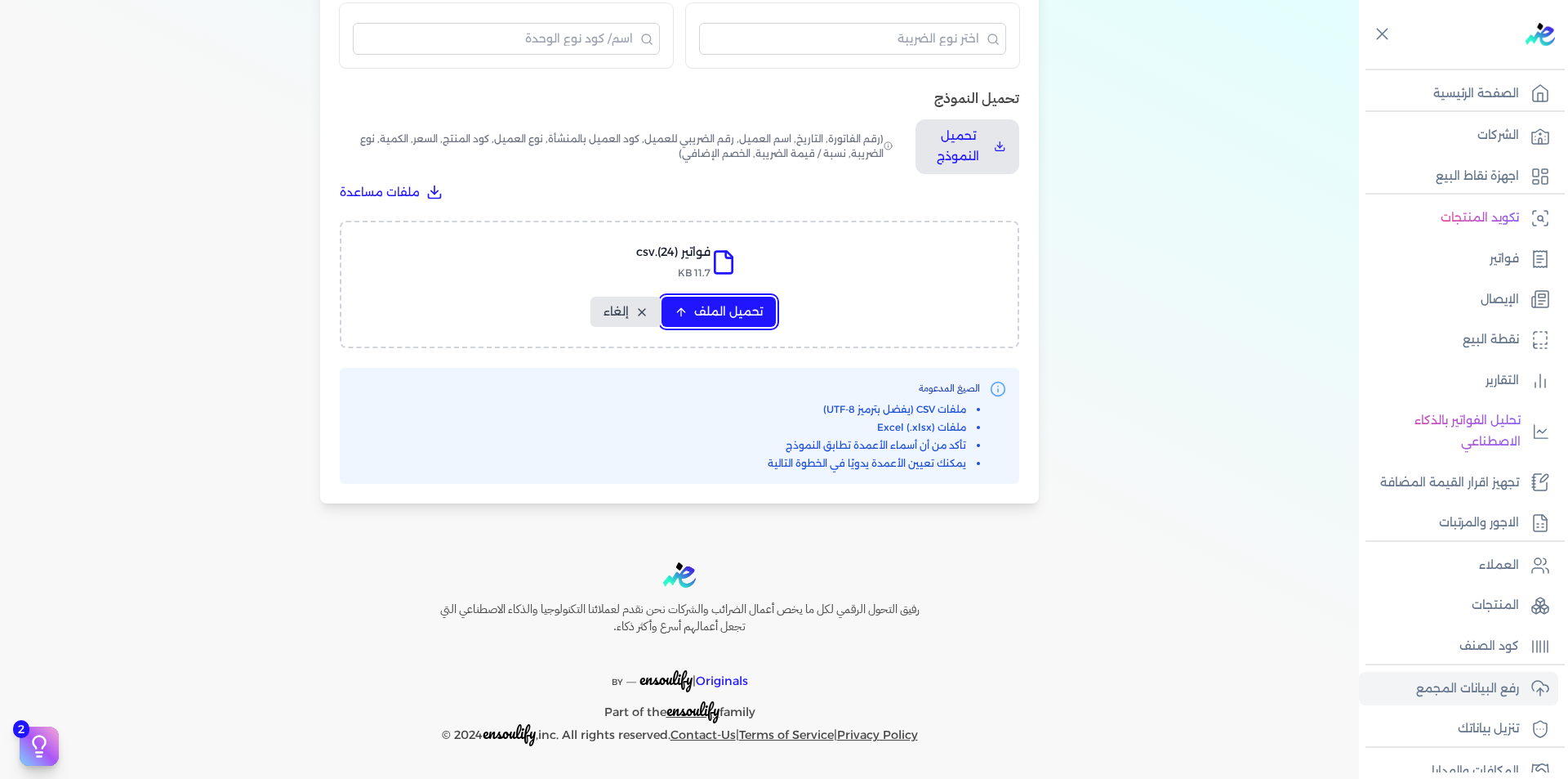
click at [723, 303] on span "تحميل الملف" at bounding box center [729, 312] width 68 height 18
select select "رقم الفاتورة"
select select "التاريخ"
select select "أسم العميل"
select select "الرقم الضريبي"
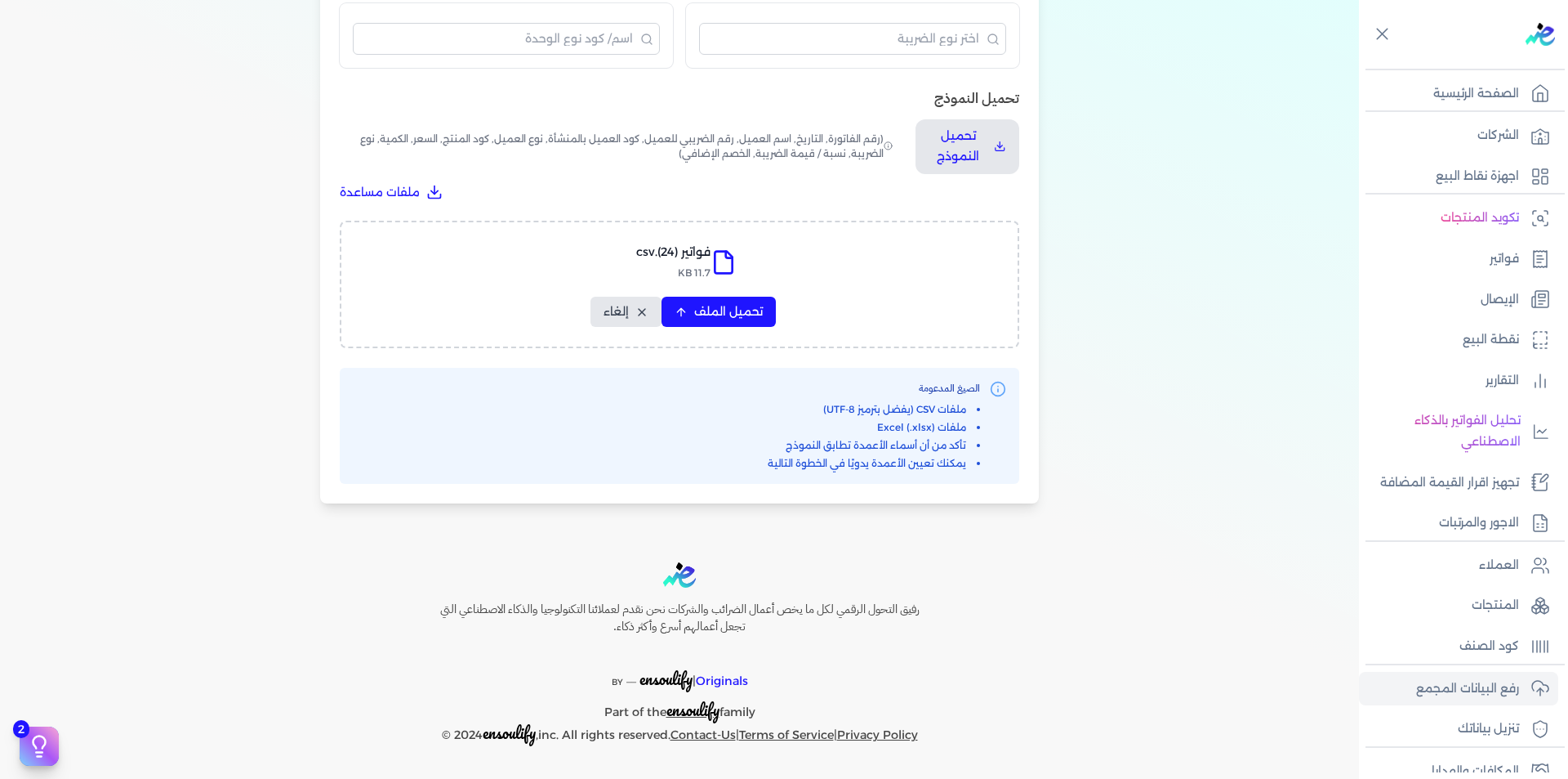
select select "نوع العميل"
select select "الرقم التسلسلي الداخلي"
select select "وصف البند"
select select "سيريال المنتج"
select select "السعر"
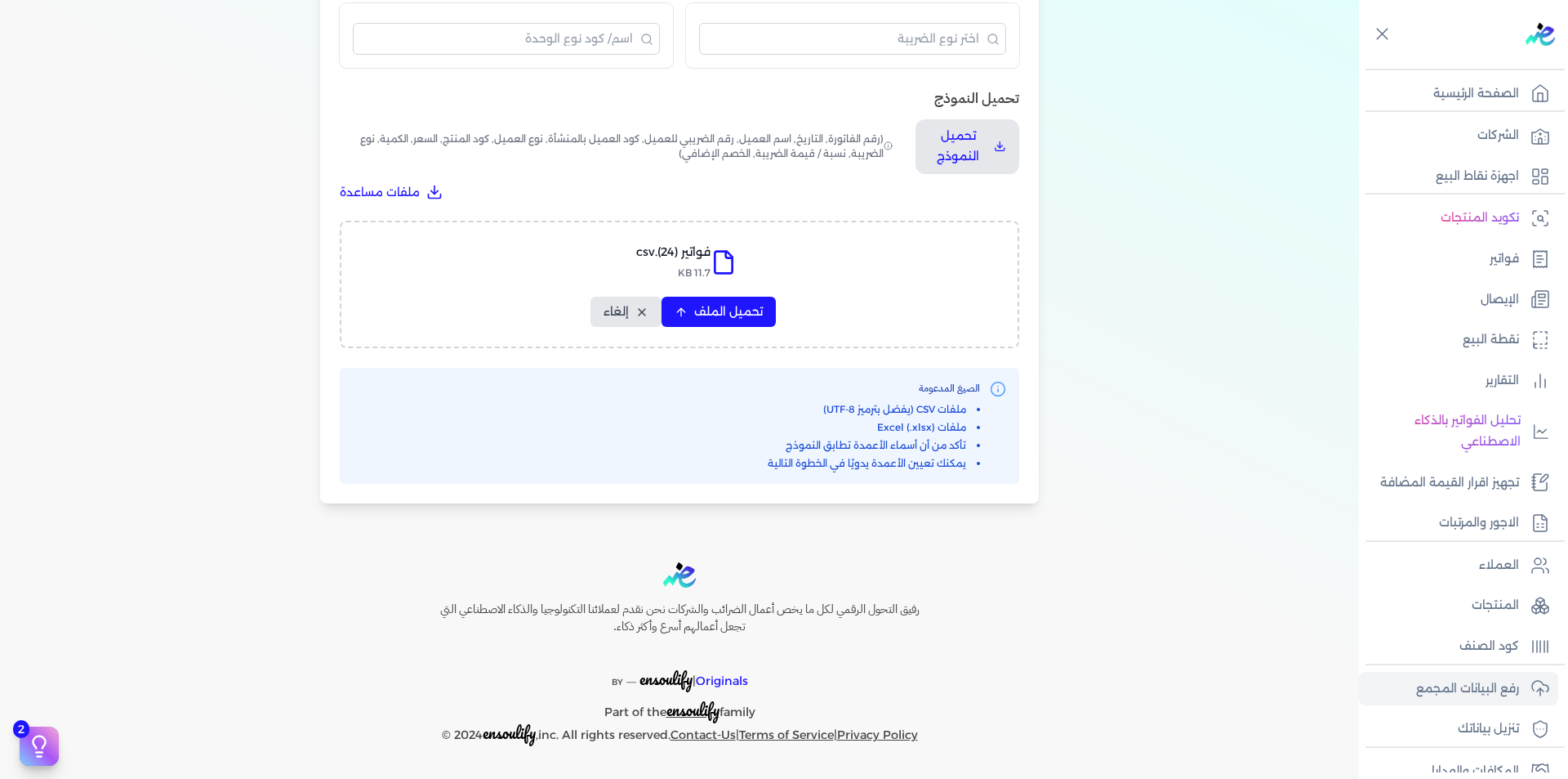
select select "الكمية"
select select "نوع الضريبة"
select select "نسبة / قيمة الضريبة"
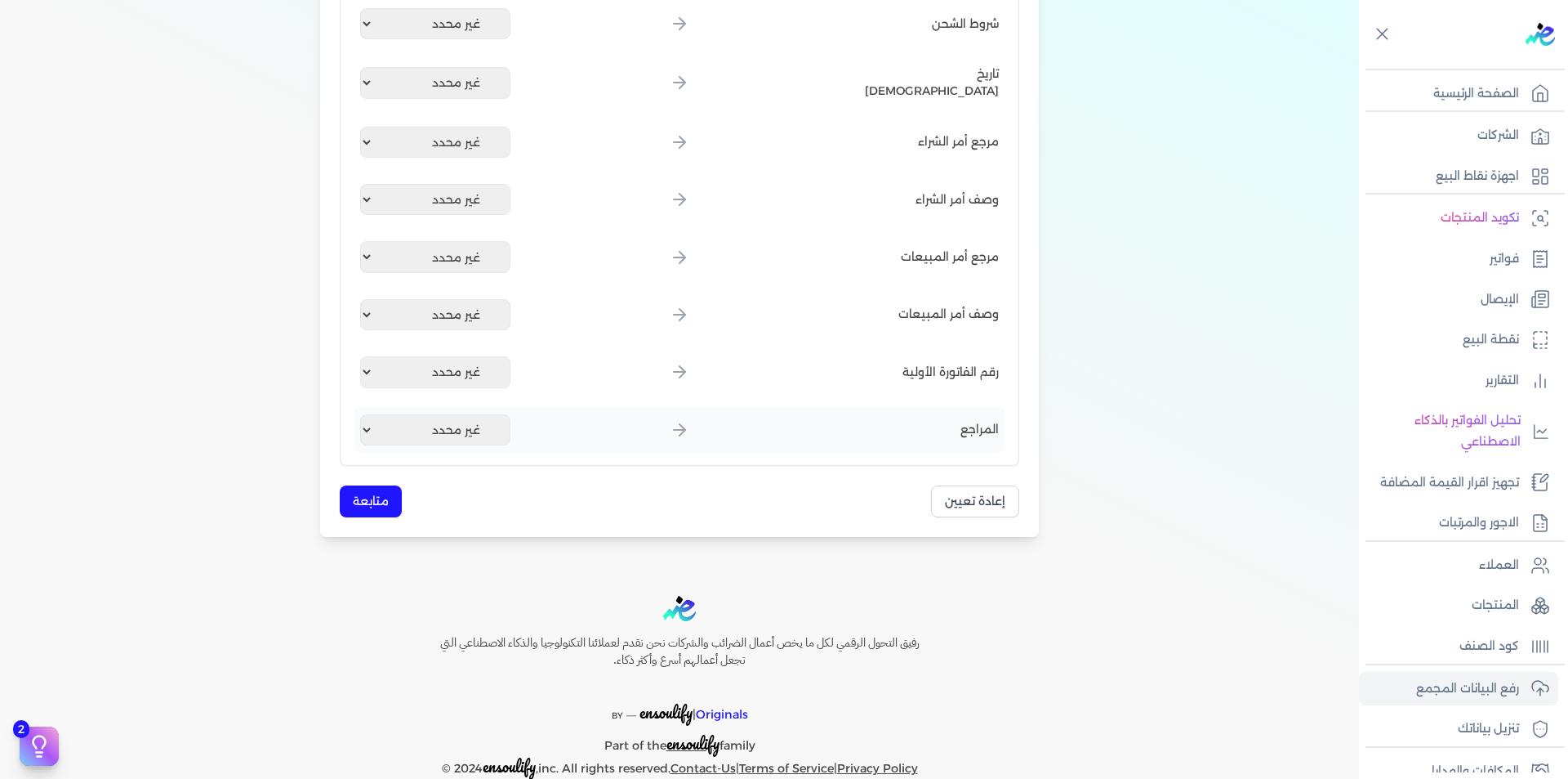
scroll to position [1962, 0]
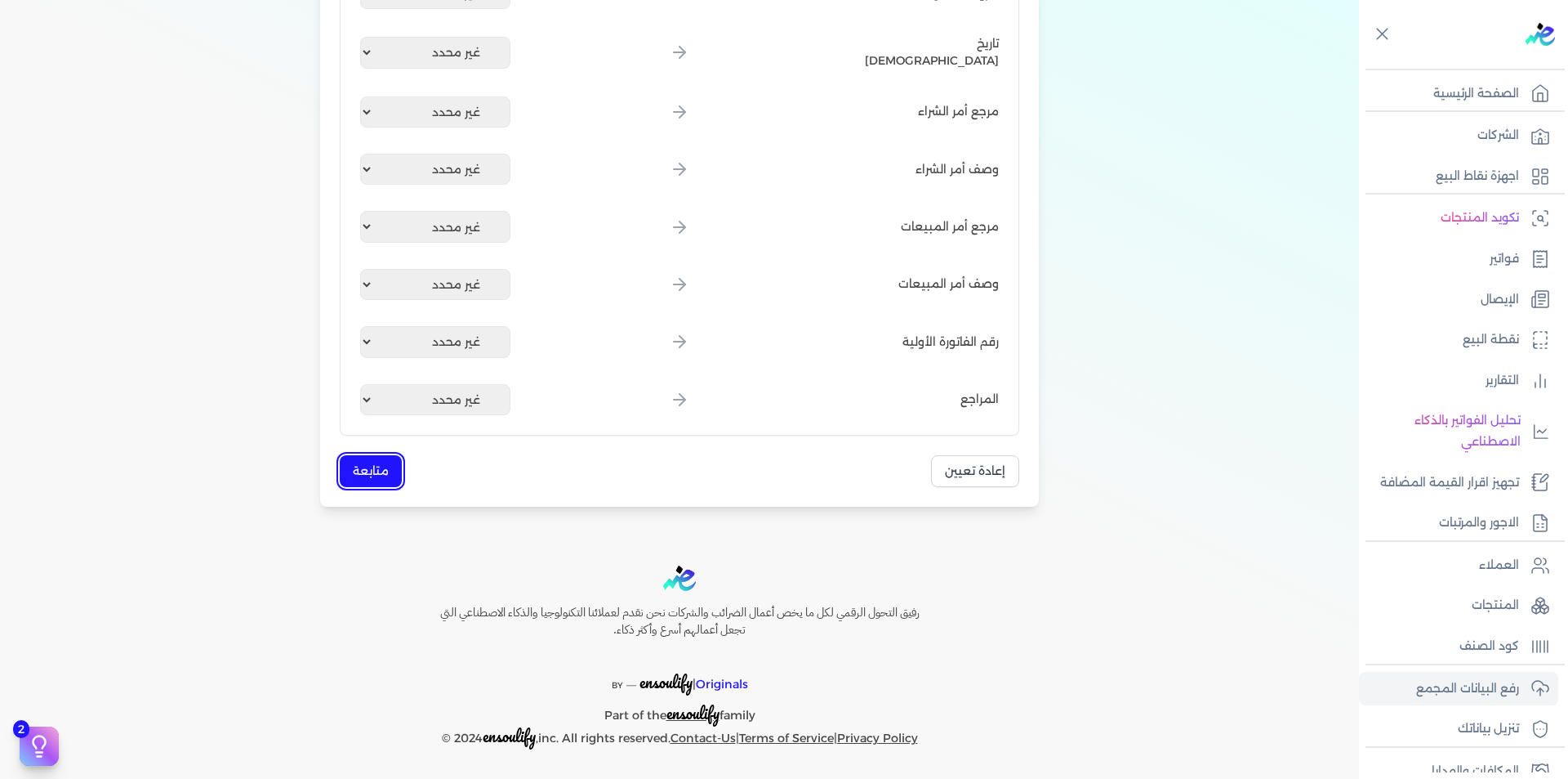
click at [381, 467] on button "متابعة" at bounding box center [370, 471] width 62 height 32
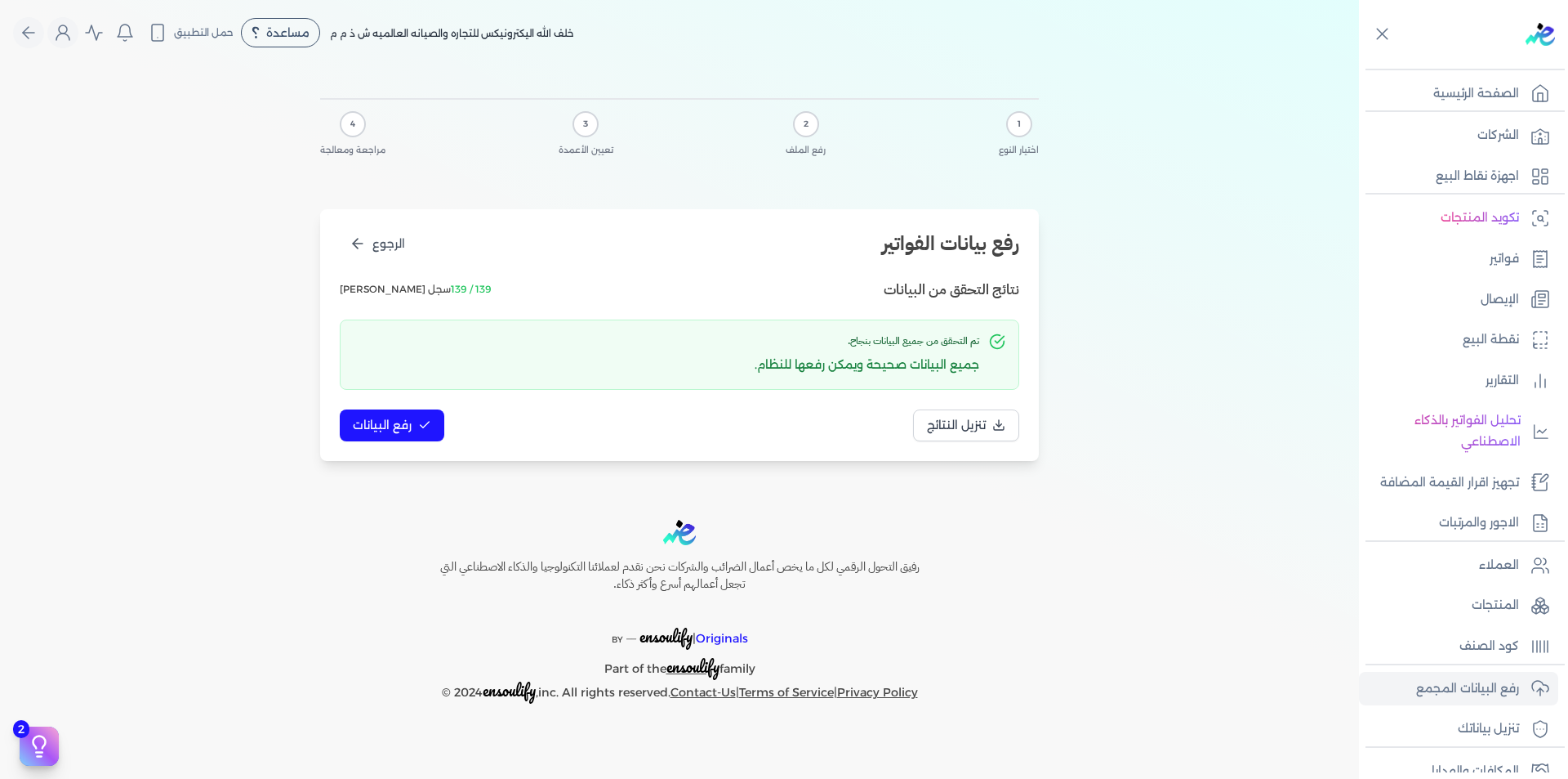
scroll to position [0, 0]
click at [404, 427] on span "رفع البيانات" at bounding box center [382, 426] width 59 height 18
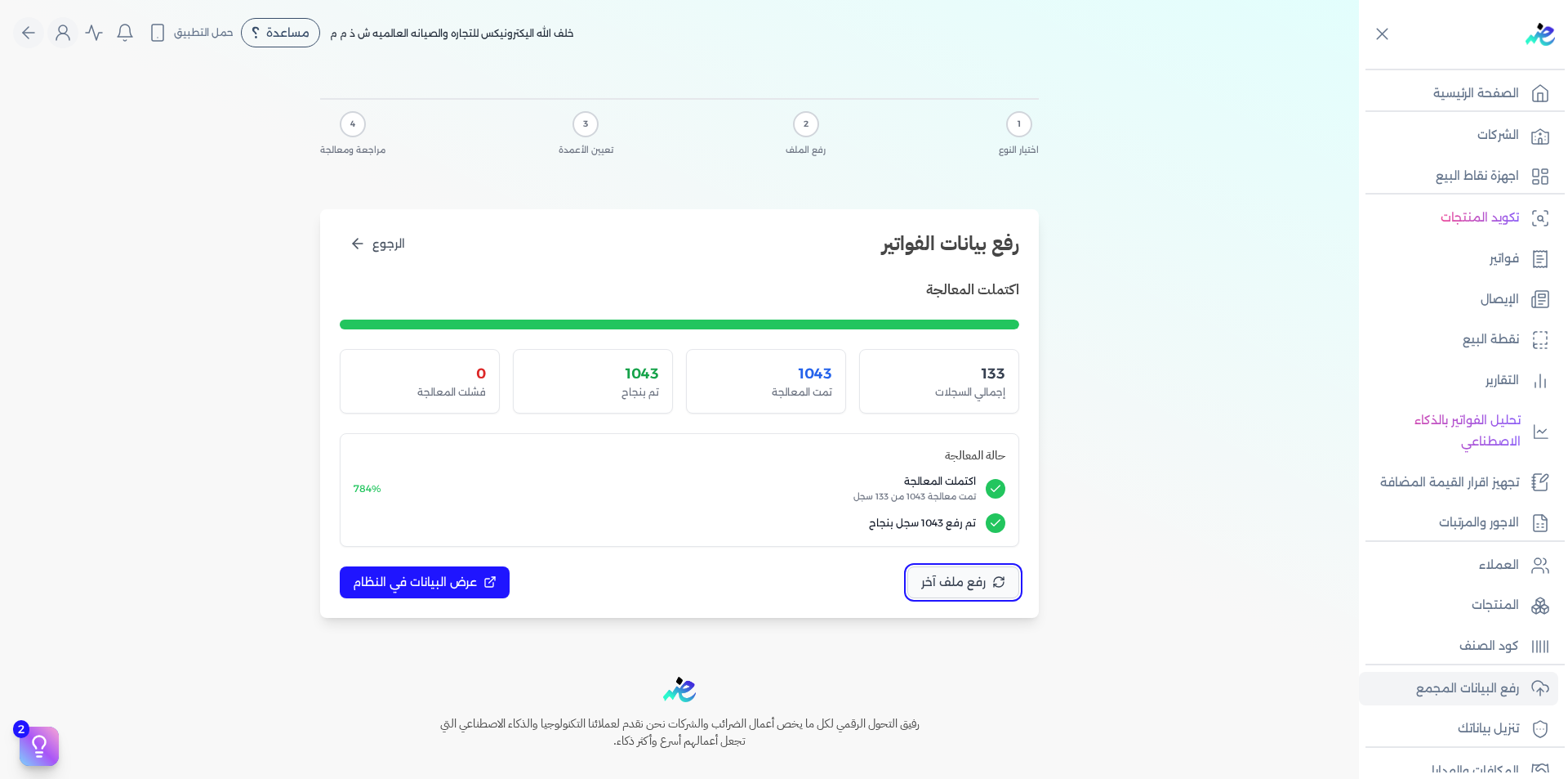
click at [941, 584] on span "رفع ملف آخر" at bounding box center [954, 582] width 65 height 18
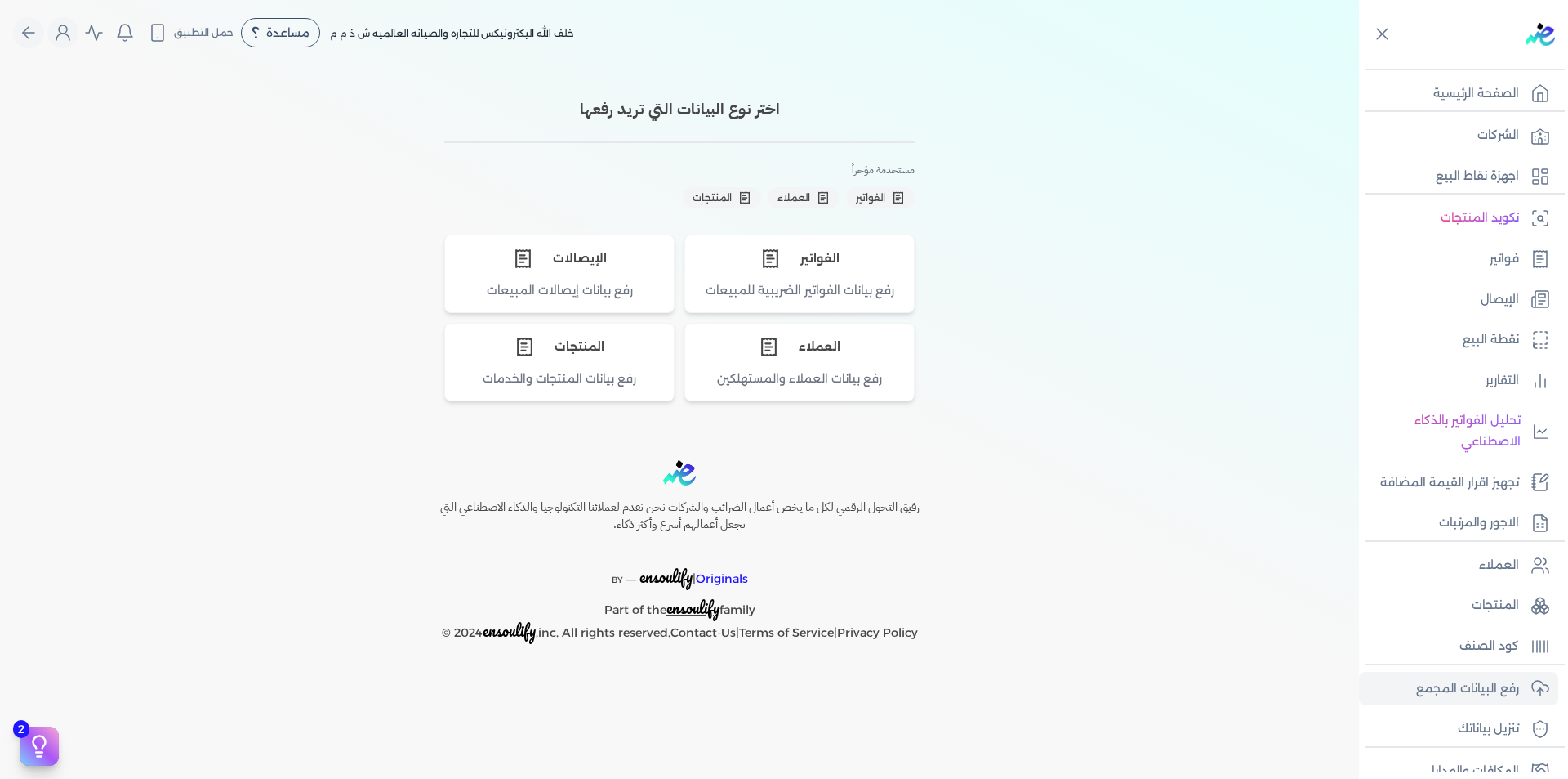
click at [1192, 348] on div "اختر نوع البيانات التي تريد رفعها مستخدمة مؤخراً الفواتير العملاء المنتجات الفو…" at bounding box center [679, 247] width 1359 height 362
